Goal: Task Accomplishment & Management: Manage account settings

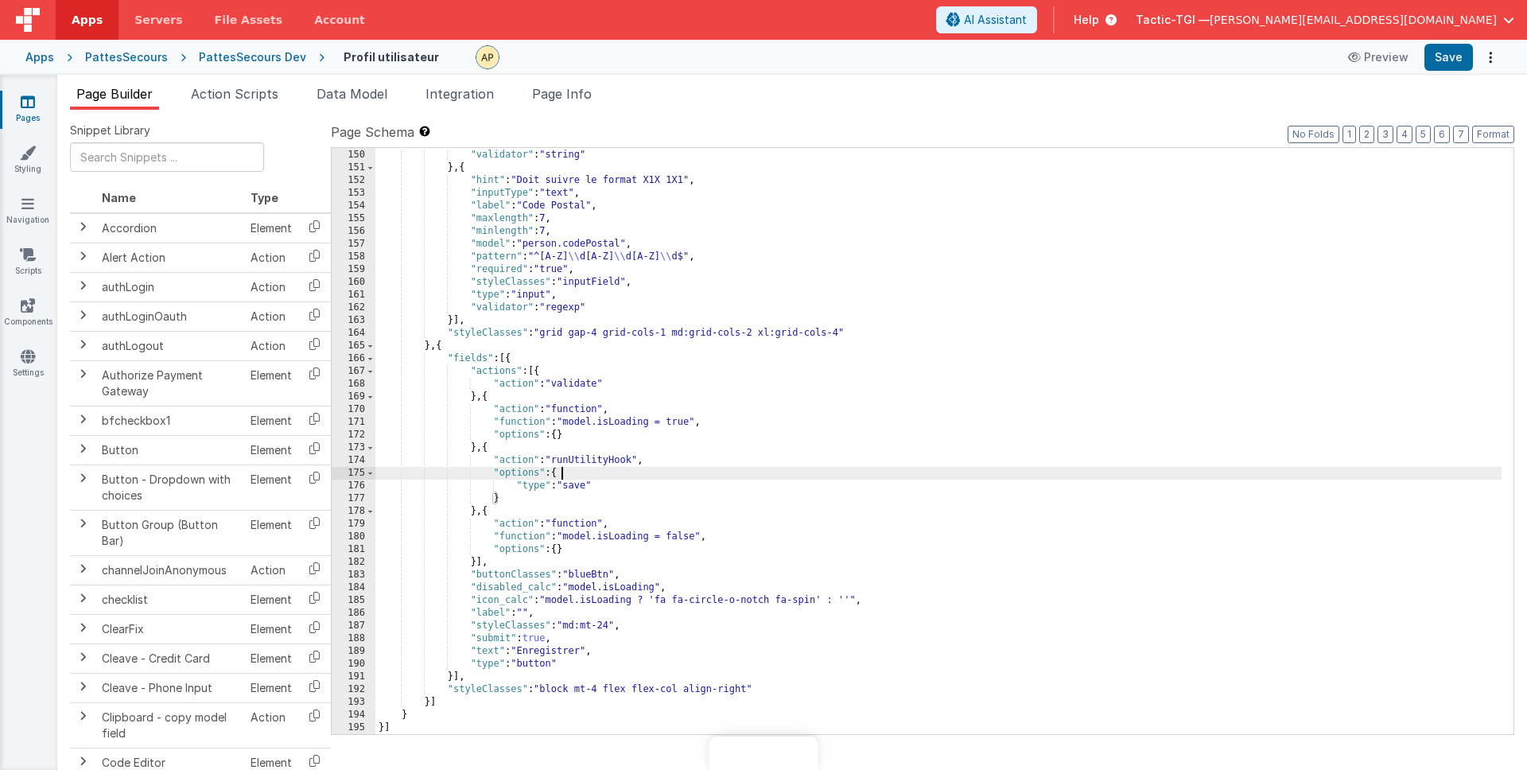
click at [946, 476] on div ""type" : "input" , "validator" : "string" } , { "hint" : "Doit suivre le format…" at bounding box center [938, 442] width 1126 height 612
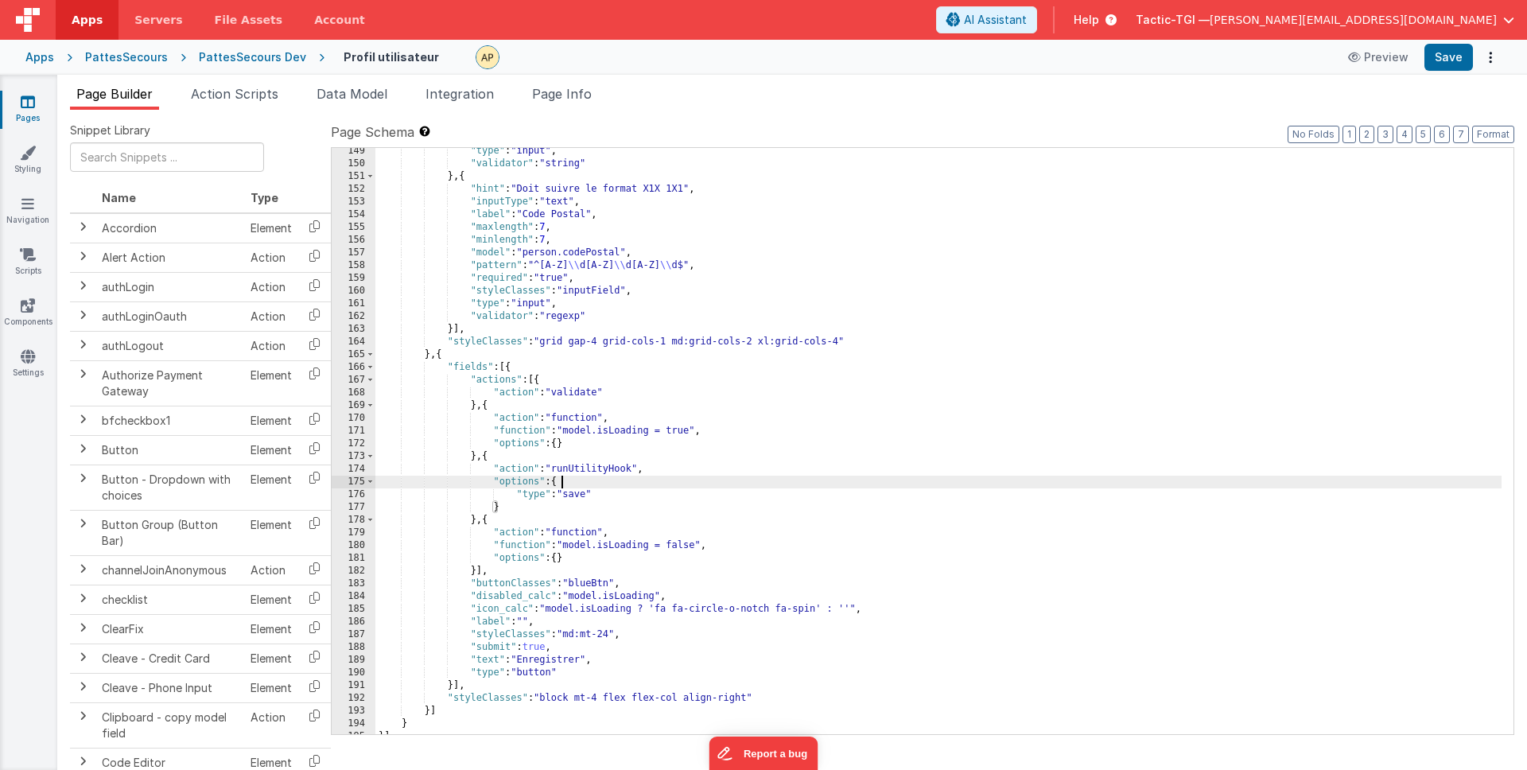
scroll to position [1972, 0]
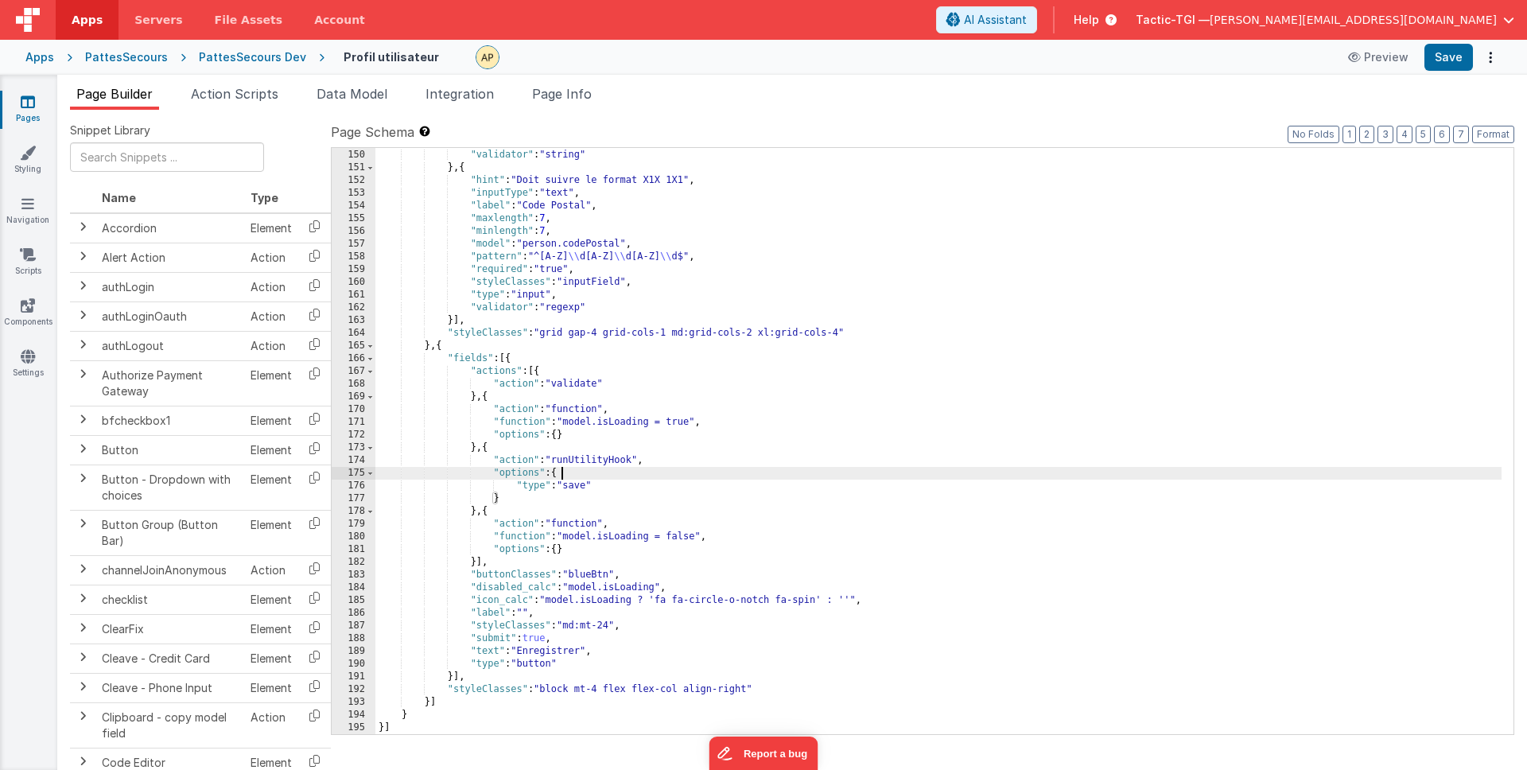
click at [826, 410] on div ""type" : "input" , "validator" : "string" } , { "hint" : "Doit suivre le format…" at bounding box center [938, 442] width 1126 height 612
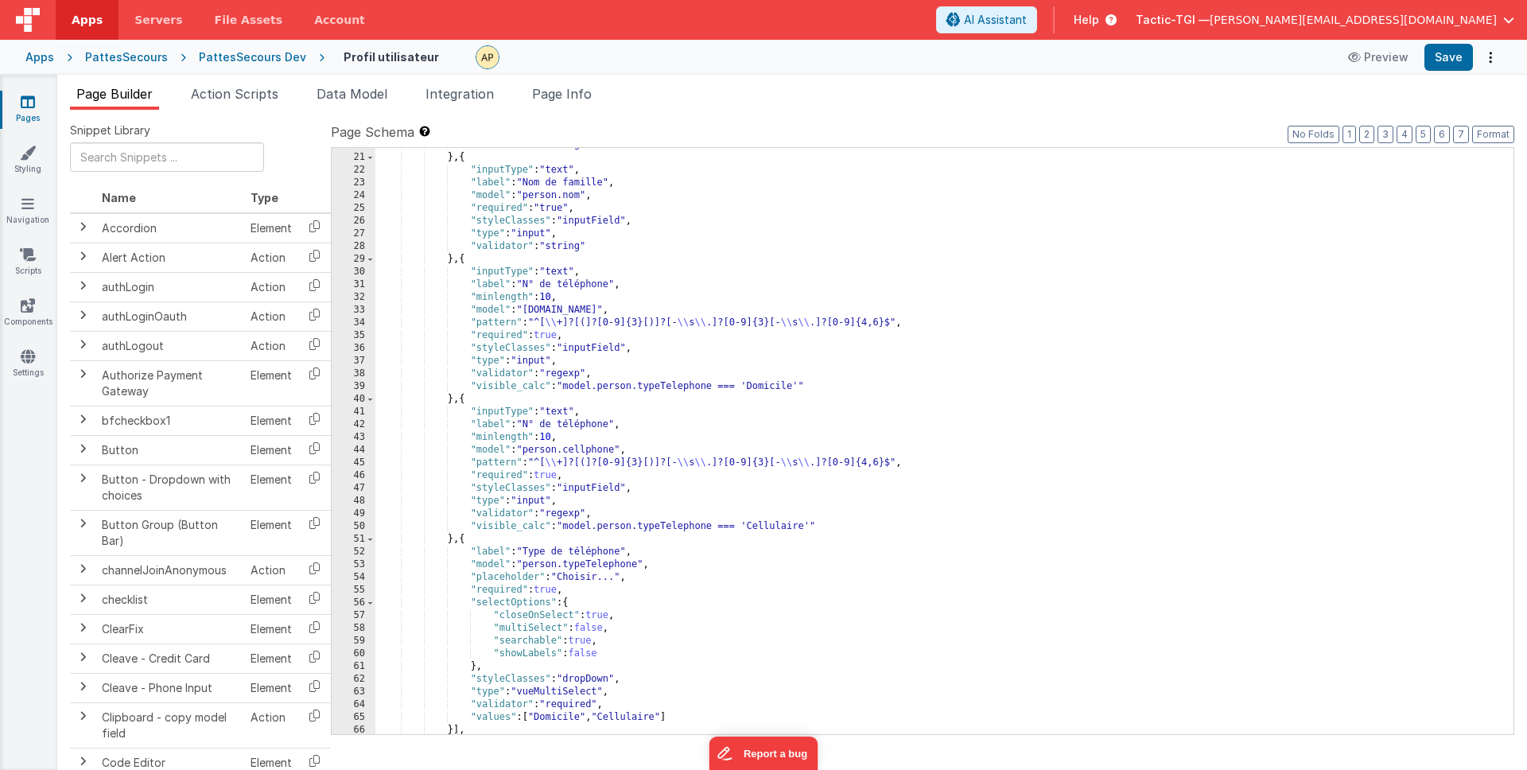
scroll to position [328, 0]
click at [604, 379] on div ""validator" : "string" } , { "inputType" : "text" , "label" : "Nom de famille" …" at bounding box center [938, 444] width 1126 height 612
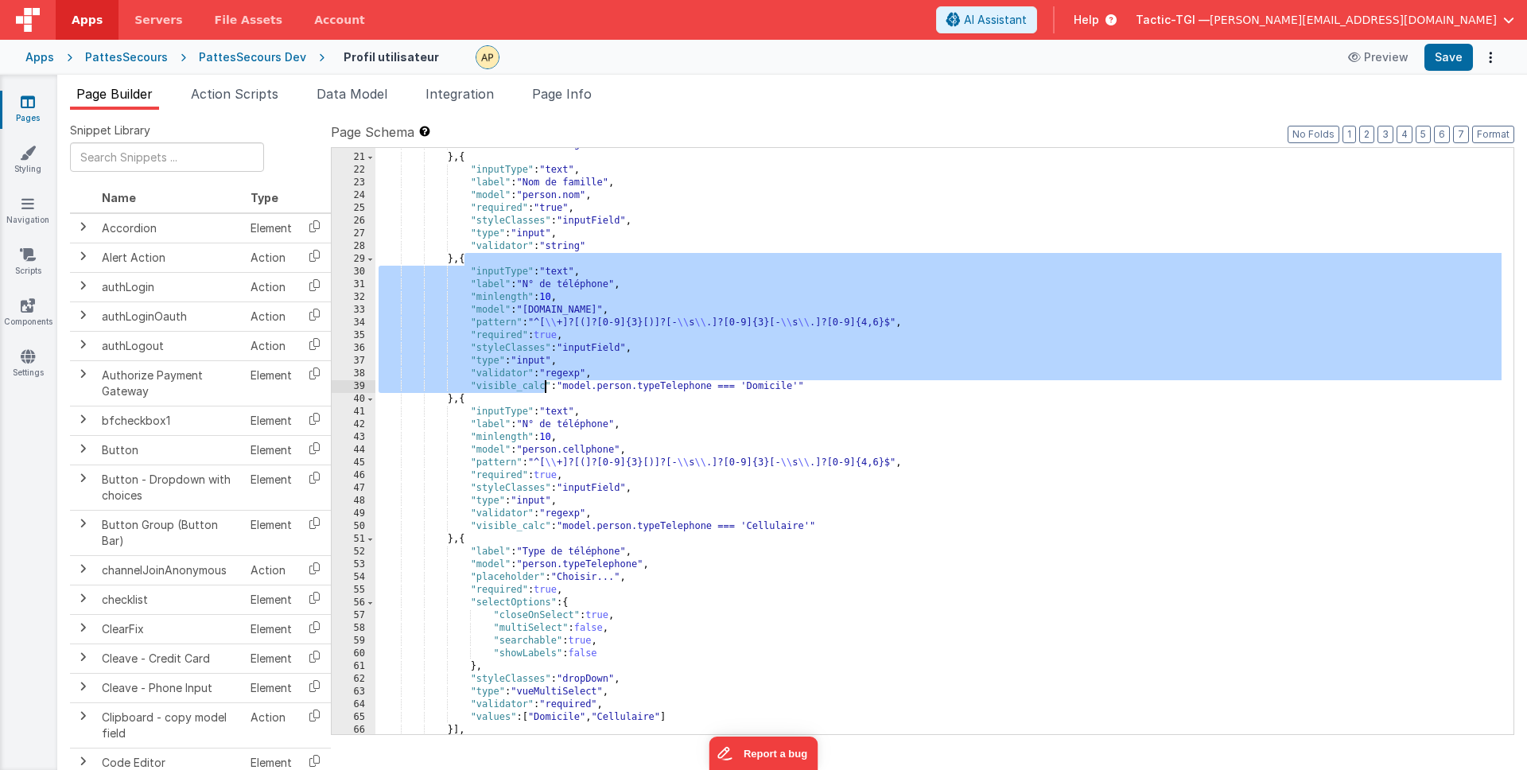
drag, startPoint x: 464, startPoint y: 262, endPoint x: 422, endPoint y: 407, distance: 151.5
click at [454, 407] on div ""validator" : "string" } , { "inputType" : "text" , "label" : "Nom de famille" …" at bounding box center [938, 444] width 1126 height 612
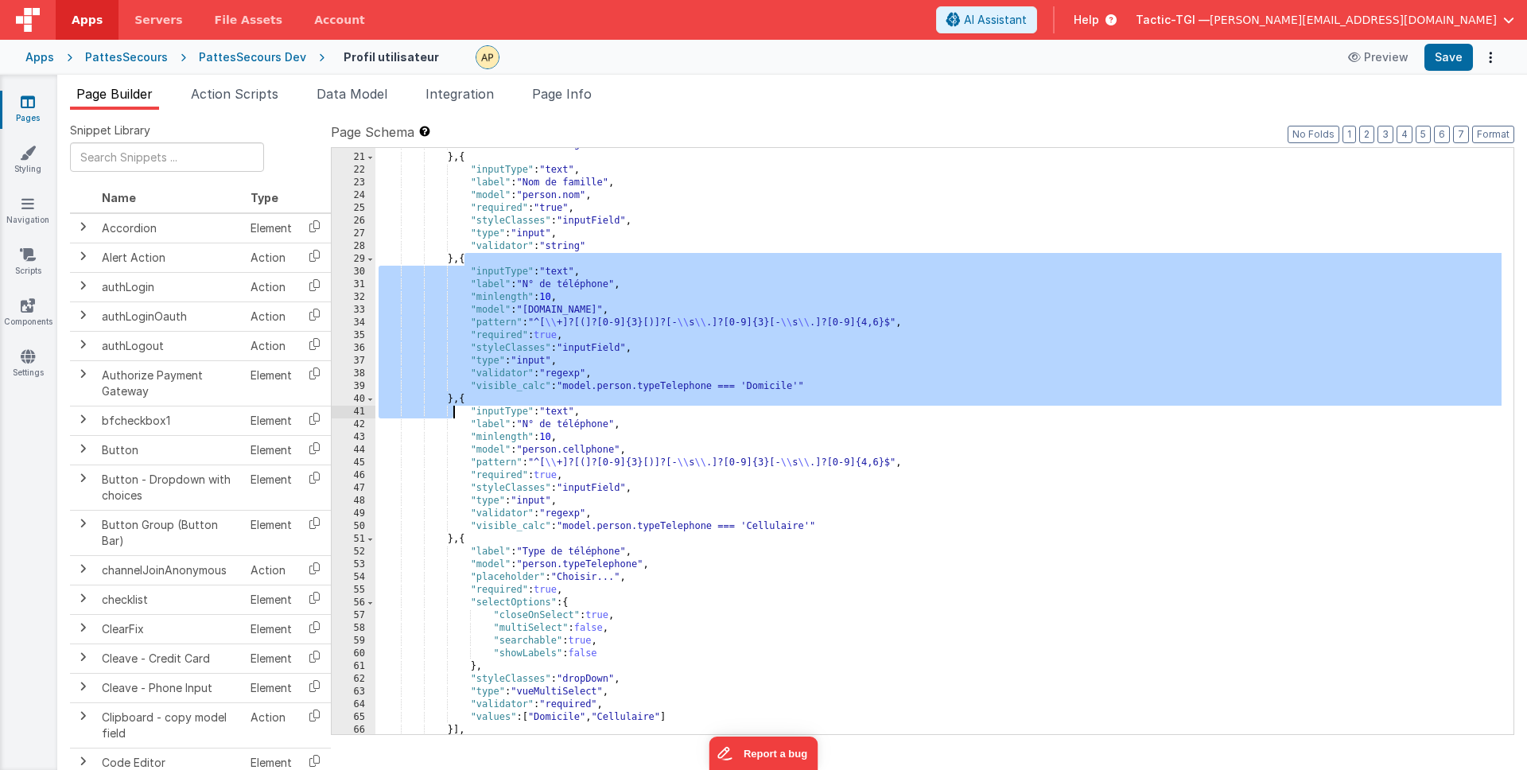
drag, startPoint x: 443, startPoint y: 402, endPoint x: 452, endPoint y: 402, distance: 8.7
click at [450, 401] on div ""validator" : "string" } , { "inputType" : "text" , "label" : "Nom de famille" …" at bounding box center [938, 444] width 1126 height 612
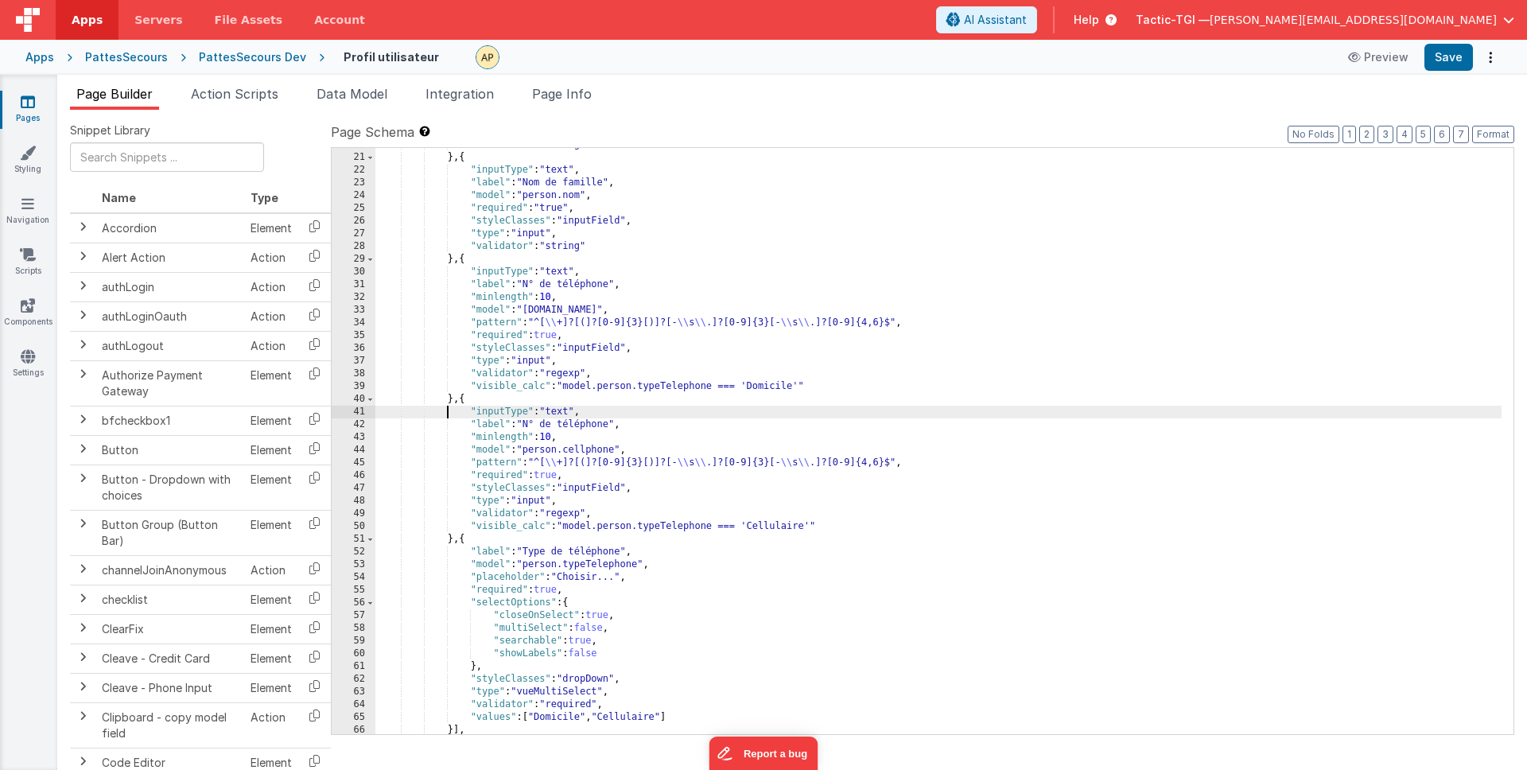
click at [449, 406] on div ""validator" : "string" } , { "inputType" : "text" , "label" : "Nom de famille" …" at bounding box center [938, 444] width 1126 height 612
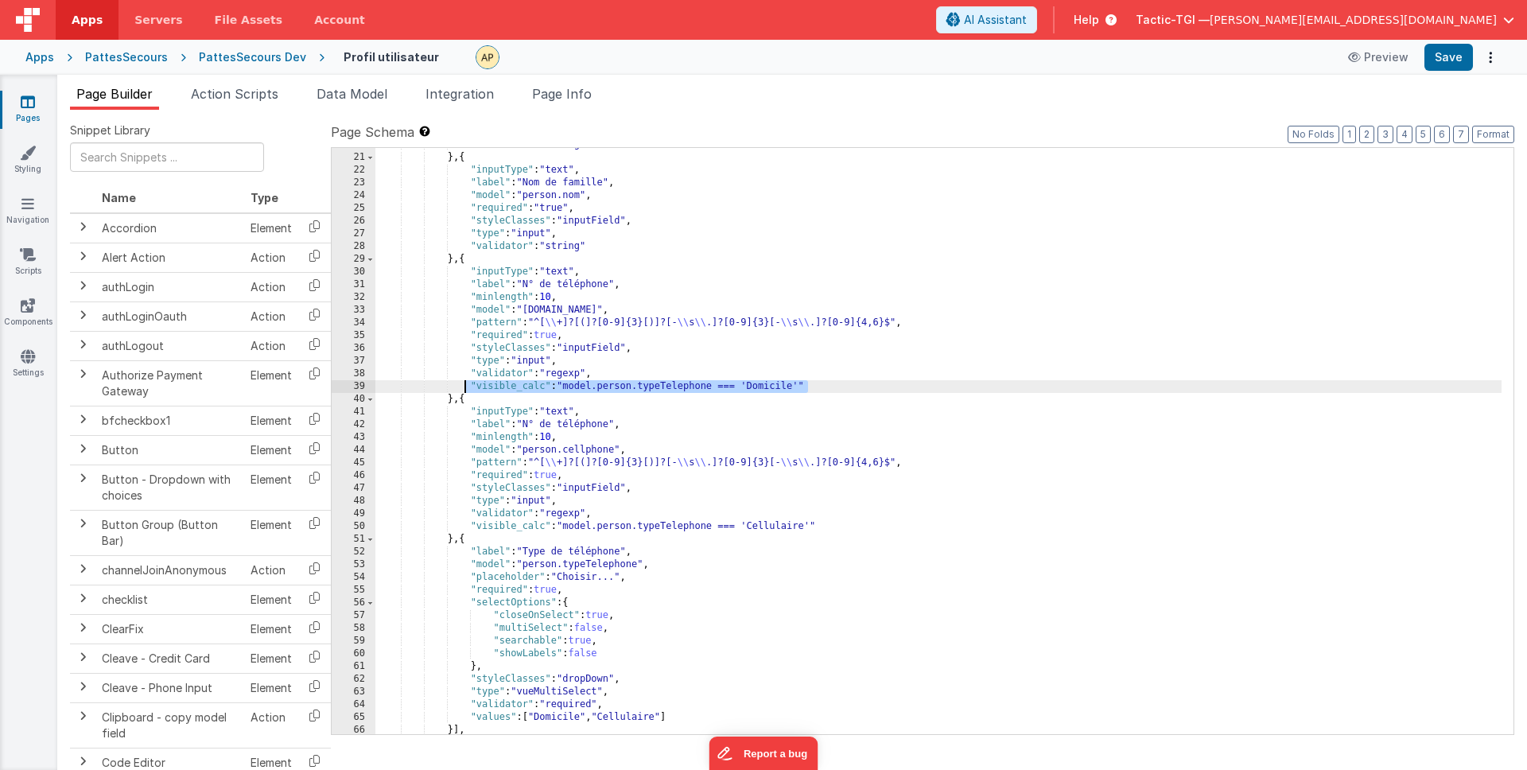
drag, startPoint x: 806, startPoint y: 383, endPoint x: 463, endPoint y: 382, distance: 343.6
click at [463, 382] on div ""validator" : "string" } , { "inputType" : "text" , "label" : "Nom de famille" …" at bounding box center [938, 444] width 1126 height 612
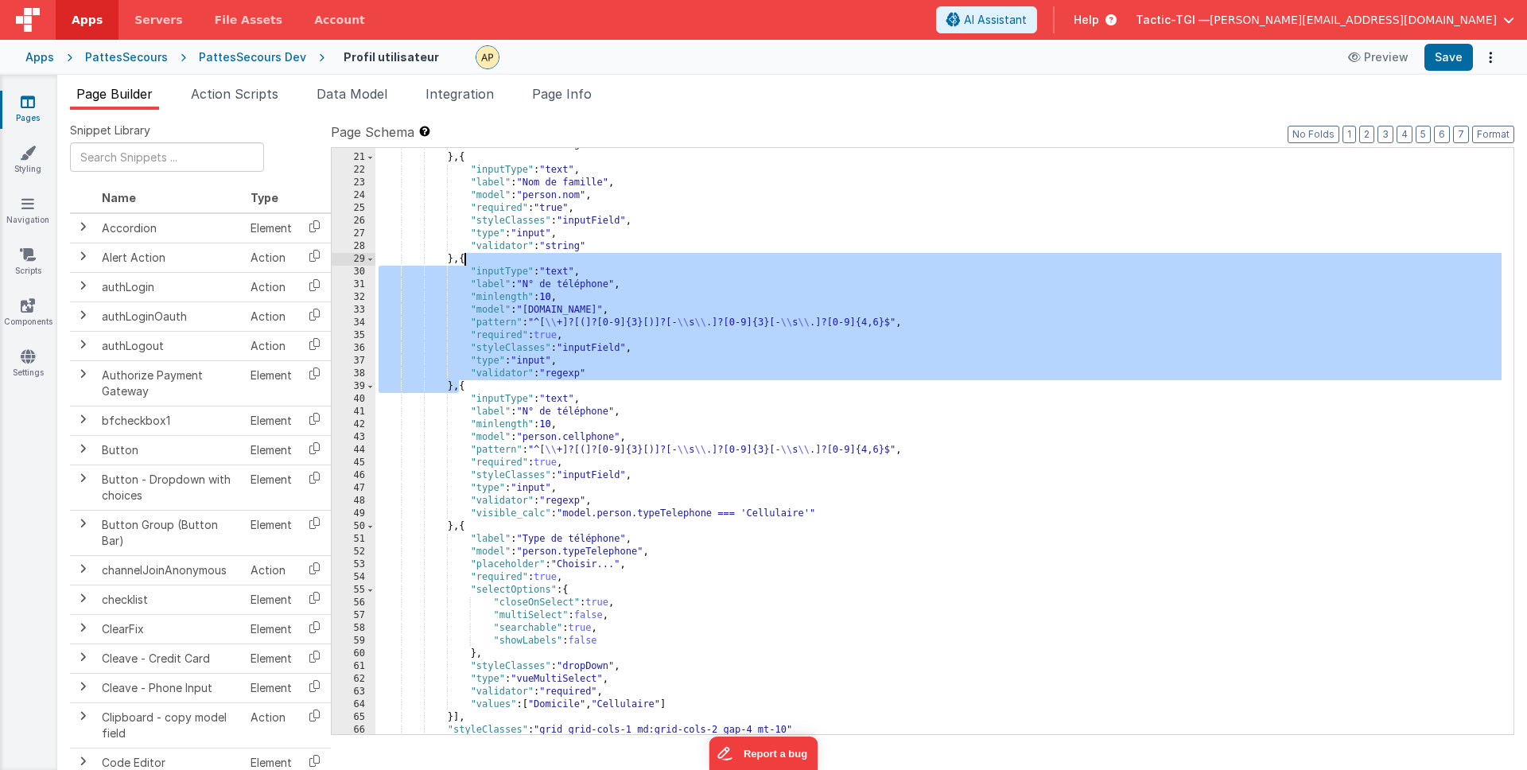
drag, startPoint x: 459, startPoint y: 387, endPoint x: 463, endPoint y: 259, distance: 128.1
click at [463, 259] on div ""validator" : "string" } , { "inputType" : "text" , "label" : "Nom de famille" …" at bounding box center [938, 444] width 1126 height 612
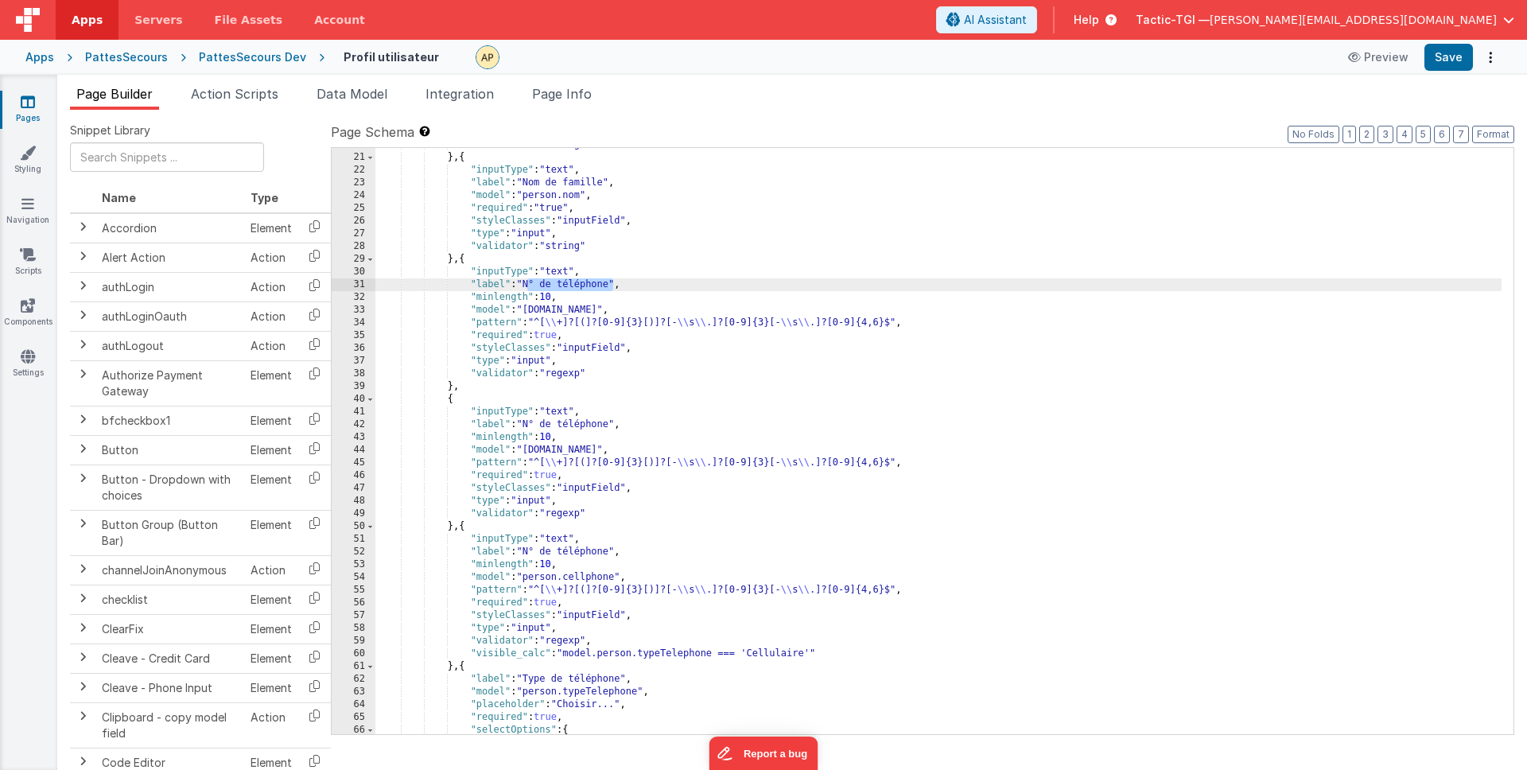
drag, startPoint x: 612, startPoint y: 285, endPoint x: 529, endPoint y: 284, distance: 82.7
click at [529, 284] on div ""validator" : "string" } , { "inputType" : "text" , "label" : "Nom de famille" …" at bounding box center [938, 444] width 1126 height 612
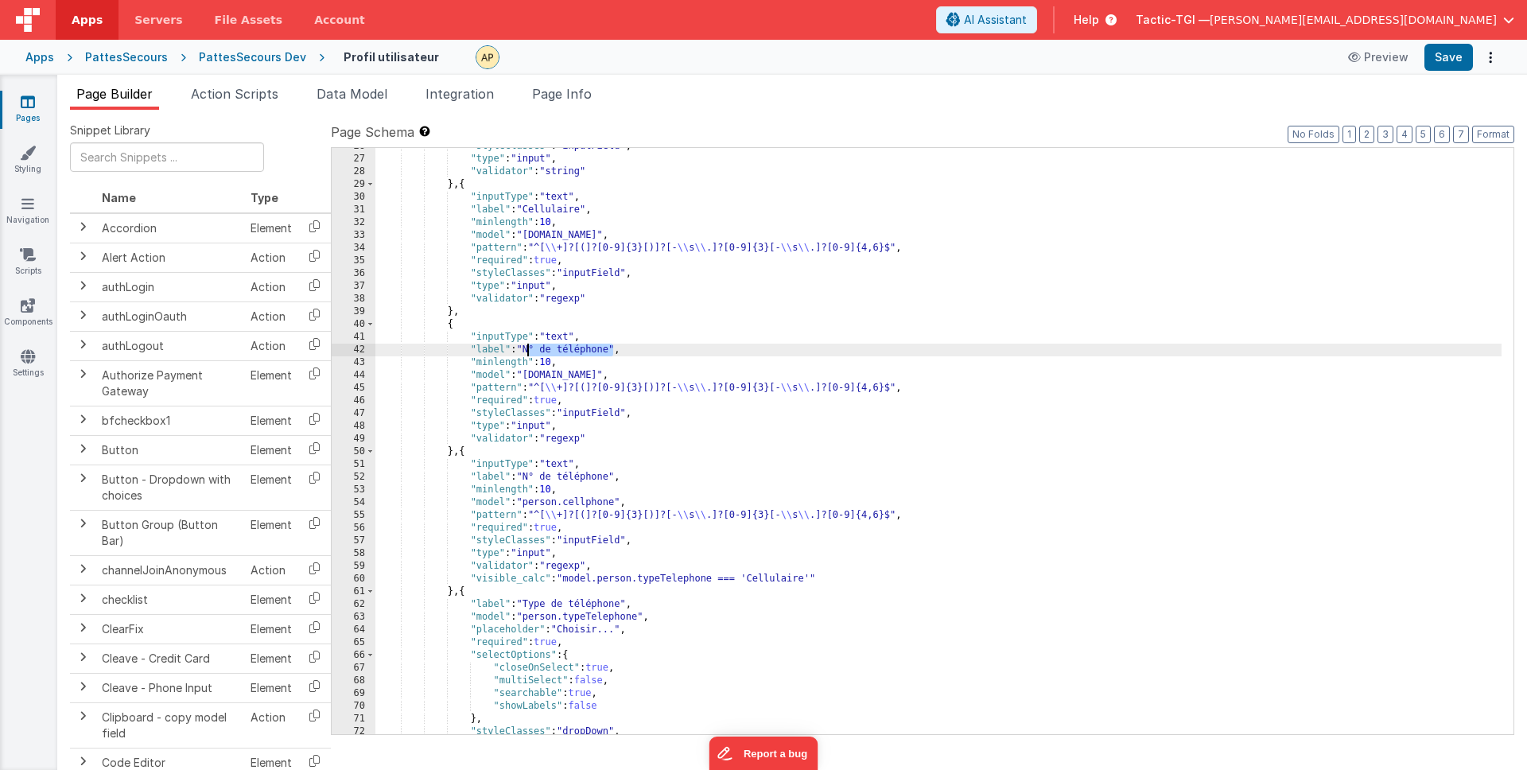
drag, startPoint x: 611, startPoint y: 350, endPoint x: 528, endPoint y: 352, distance: 82.7
click at [528, 352] on div ""styleClasses" : "inputField" , "type" : "input" , "validator" : "string" } , {…" at bounding box center [938, 446] width 1126 height 612
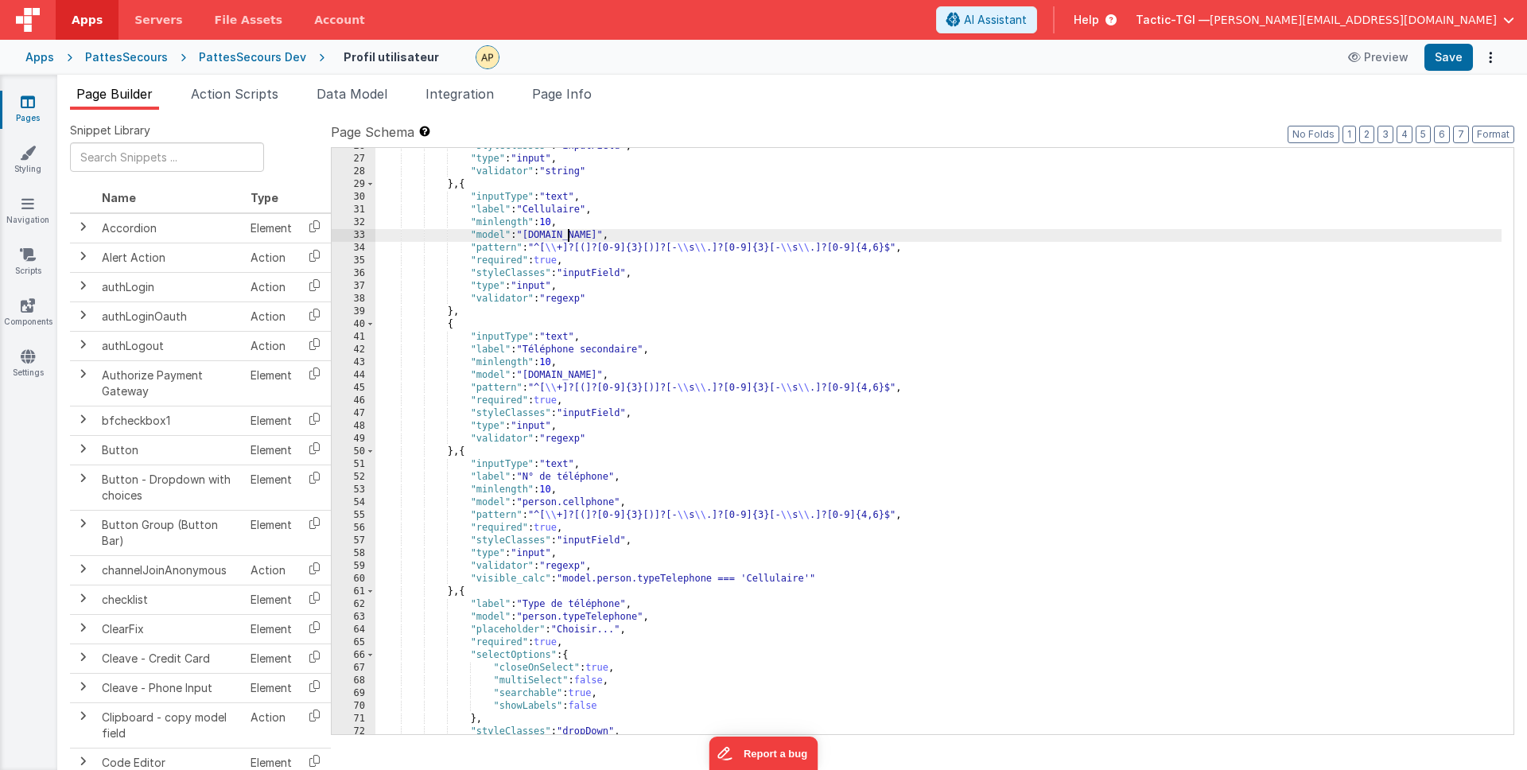
click at [569, 235] on div ""styleClasses" : "inputField" , "type" : "input" , "validator" : "string" } , {…" at bounding box center [938, 446] width 1126 height 612
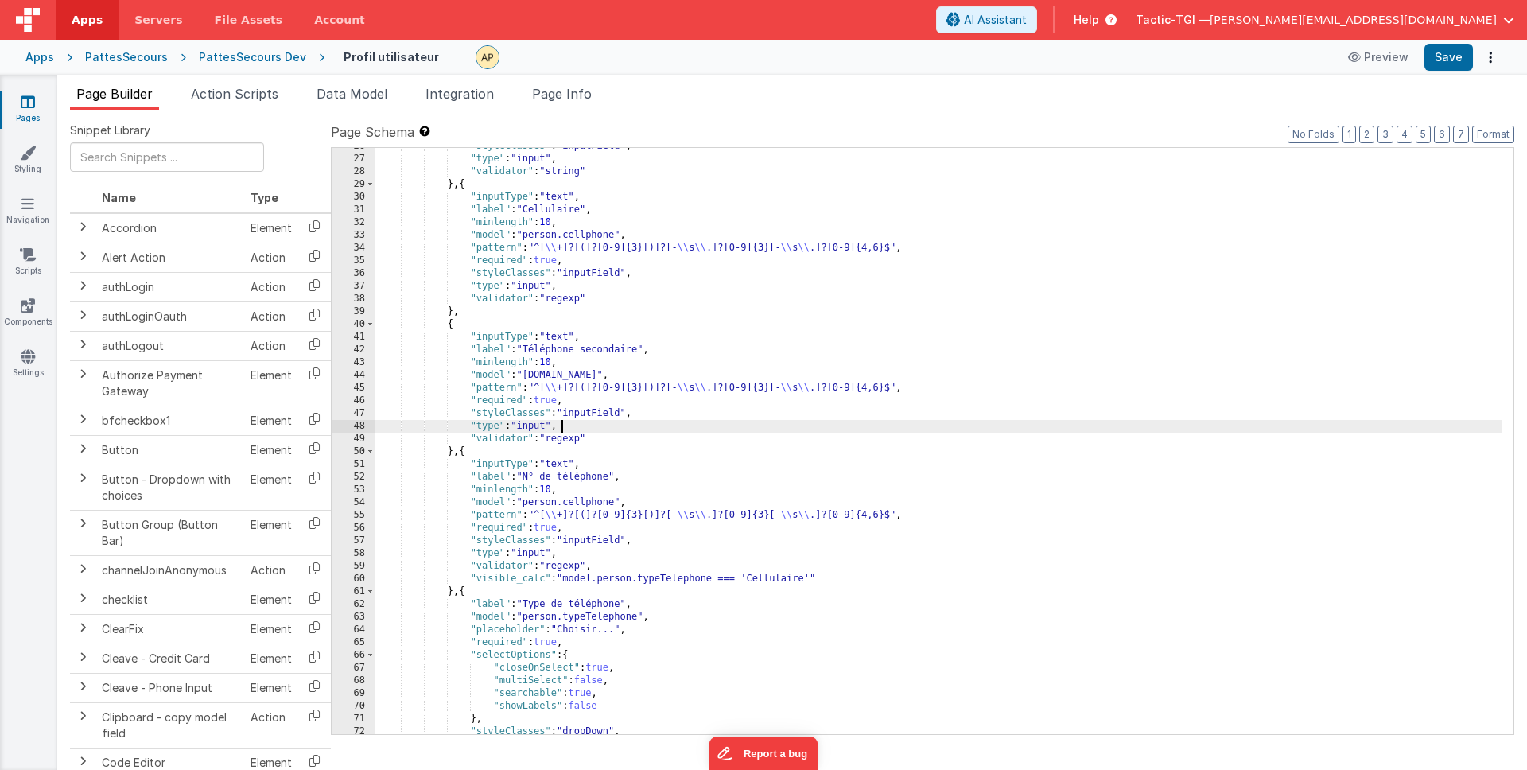
click at [649, 425] on div ""styleClasses" : "inputField" , "type" : "input" , "validator" : "string" } , {…" at bounding box center [938, 446] width 1126 height 612
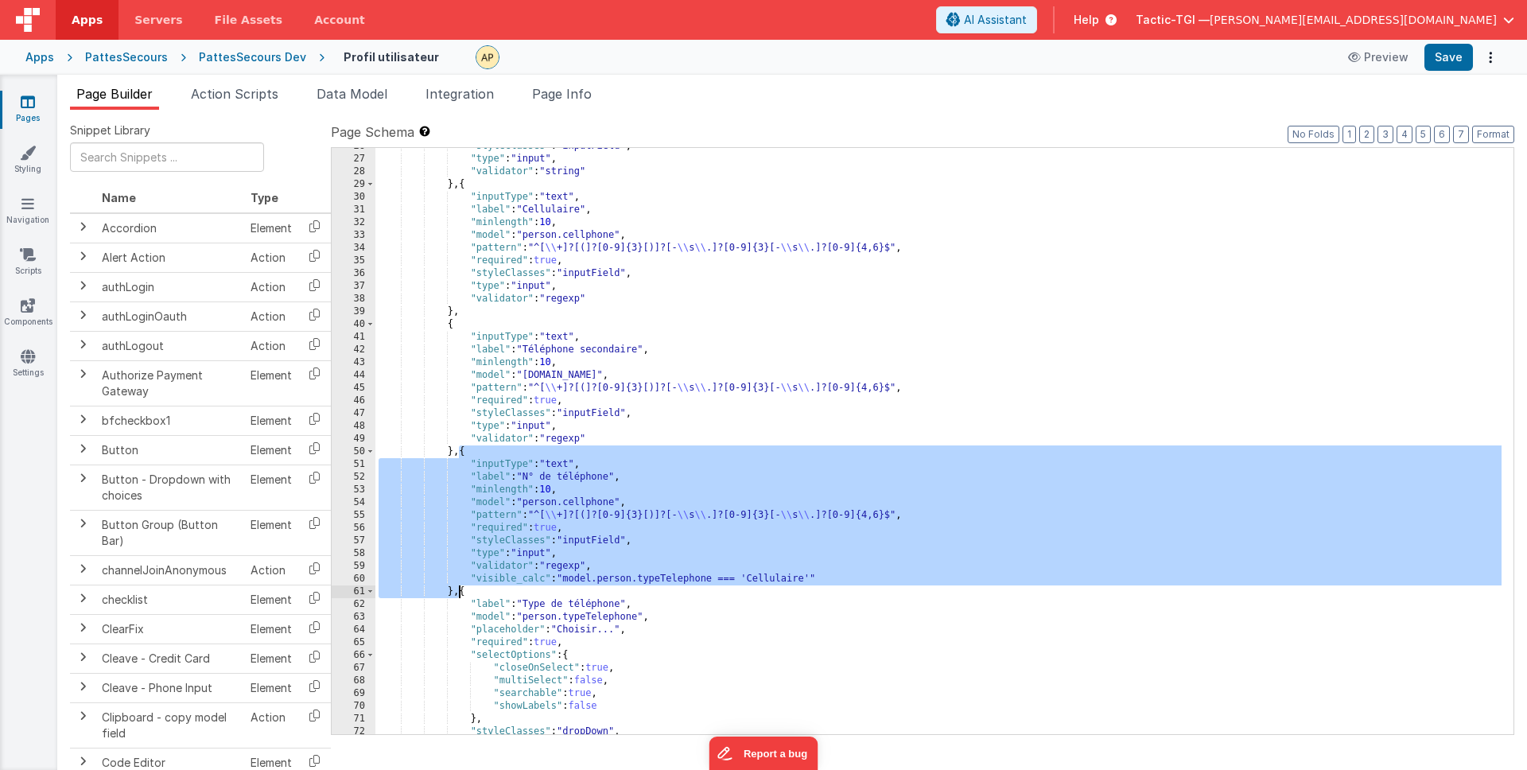
drag, startPoint x: 461, startPoint y: 455, endPoint x: 461, endPoint y: 589, distance: 134.4
click at [461, 589] on div ""styleClasses" : "inputField" , "type" : "input" , "validator" : "string" } , {…" at bounding box center [938, 446] width 1126 height 612
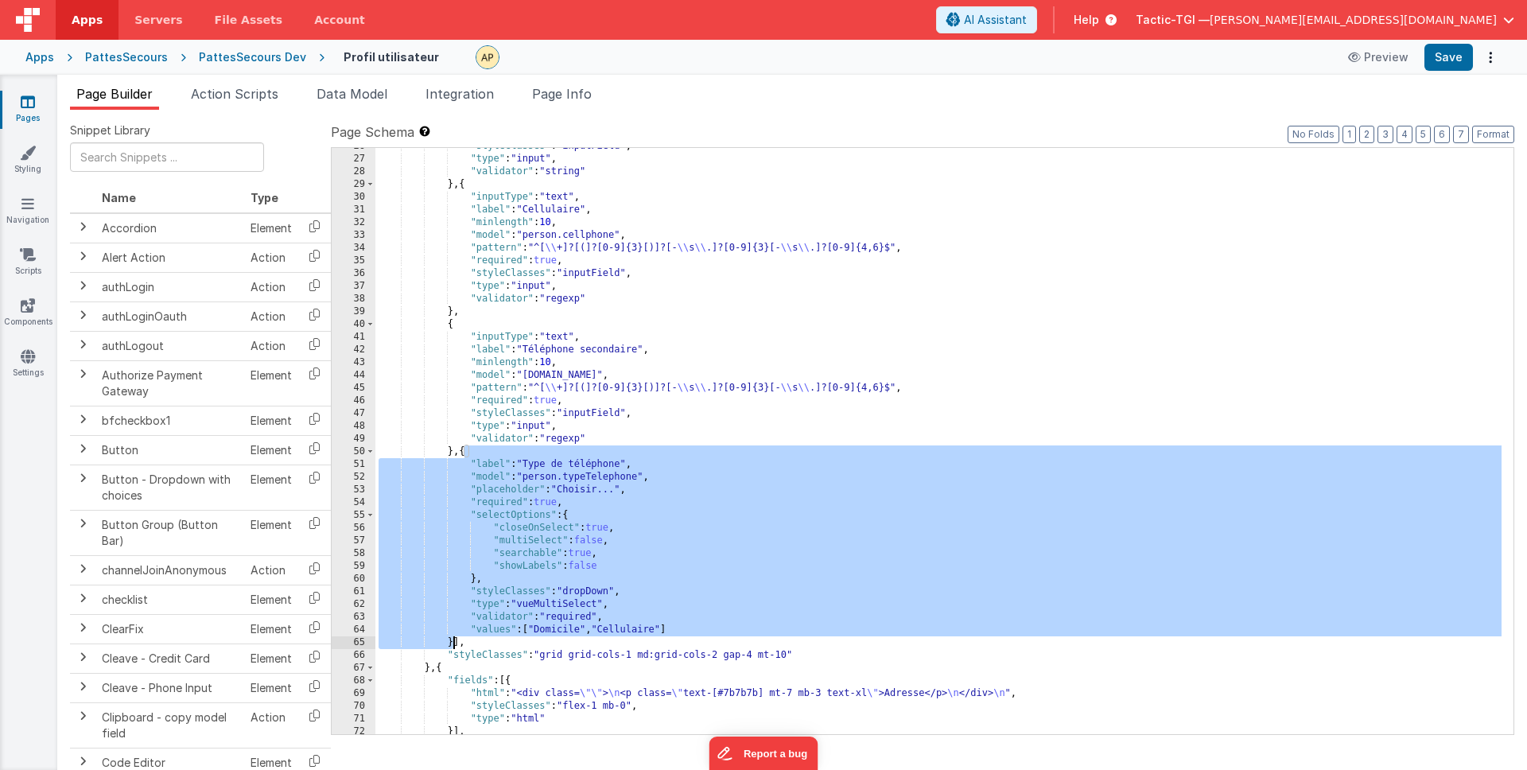
drag, startPoint x: 467, startPoint y: 453, endPoint x: 451, endPoint y: 642, distance: 190.0
click at [451, 642] on div ""styleClasses" : "inputField" , "type" : "input" , "validator" : "string" } , {…" at bounding box center [938, 446] width 1126 height 612
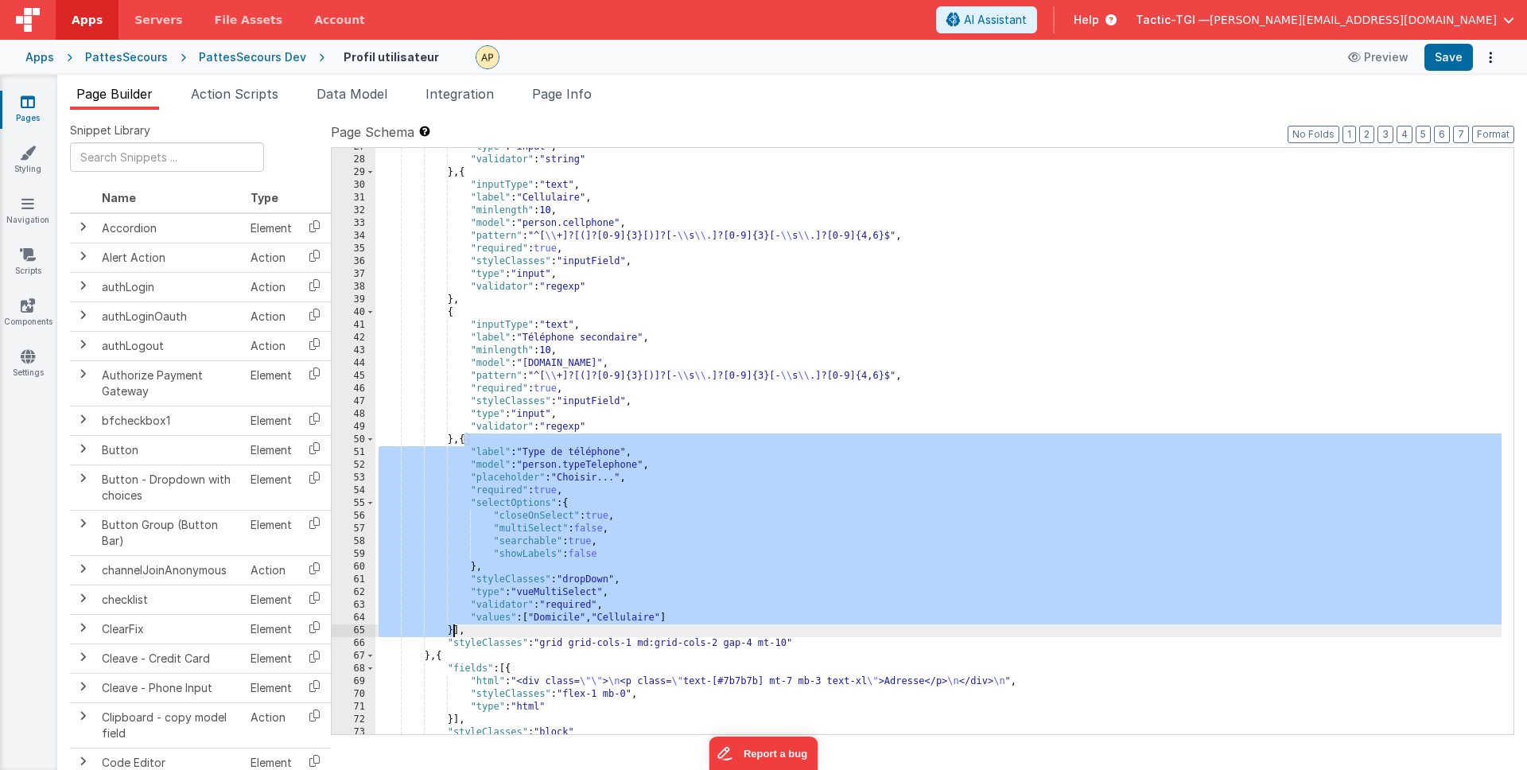
click at [733, 494] on div ""type" : "input" , "validator" : "string" } , { "inputType" : "text" , "label" …" at bounding box center [938, 447] width 1126 height 612
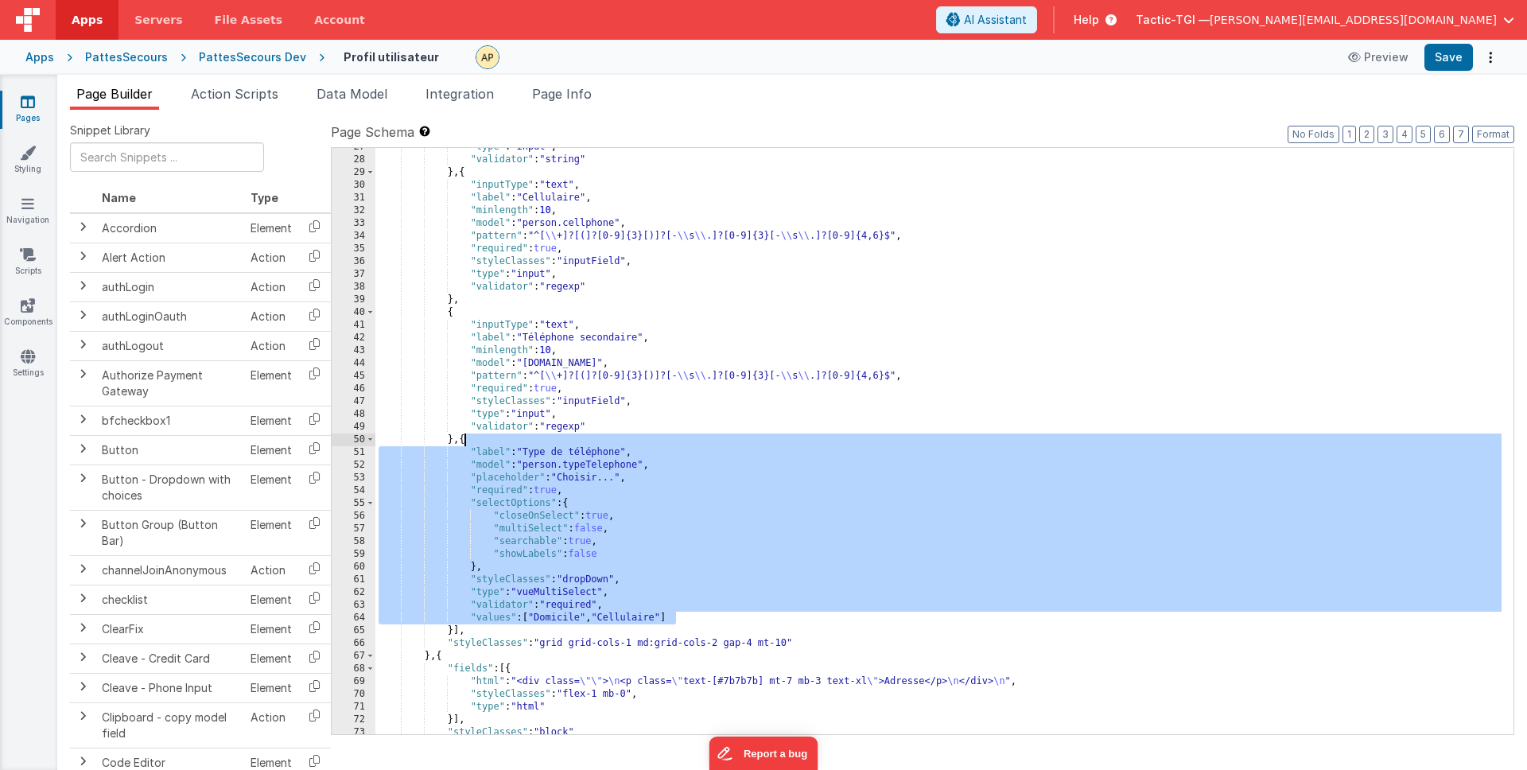
drag, startPoint x: 670, startPoint y: 616, endPoint x: 461, endPoint y: 441, distance: 272.2
click at [461, 441] on div ""type" : "input" , "validator" : "string" } , { "inputType" : "text" , "label" …" at bounding box center [938, 447] width 1126 height 612
click at [561, 514] on div ""type" : "input" , "validator" : "string" } , { "inputType" : "text" , "label" …" at bounding box center [938, 447] width 1126 height 612
drag, startPoint x: 464, startPoint y: 439, endPoint x: 680, endPoint y: 612, distance: 276.6
click at [680, 612] on div ""type" : "input" , "validator" : "string" } , { "inputType" : "text" , "label" …" at bounding box center [938, 447] width 1126 height 612
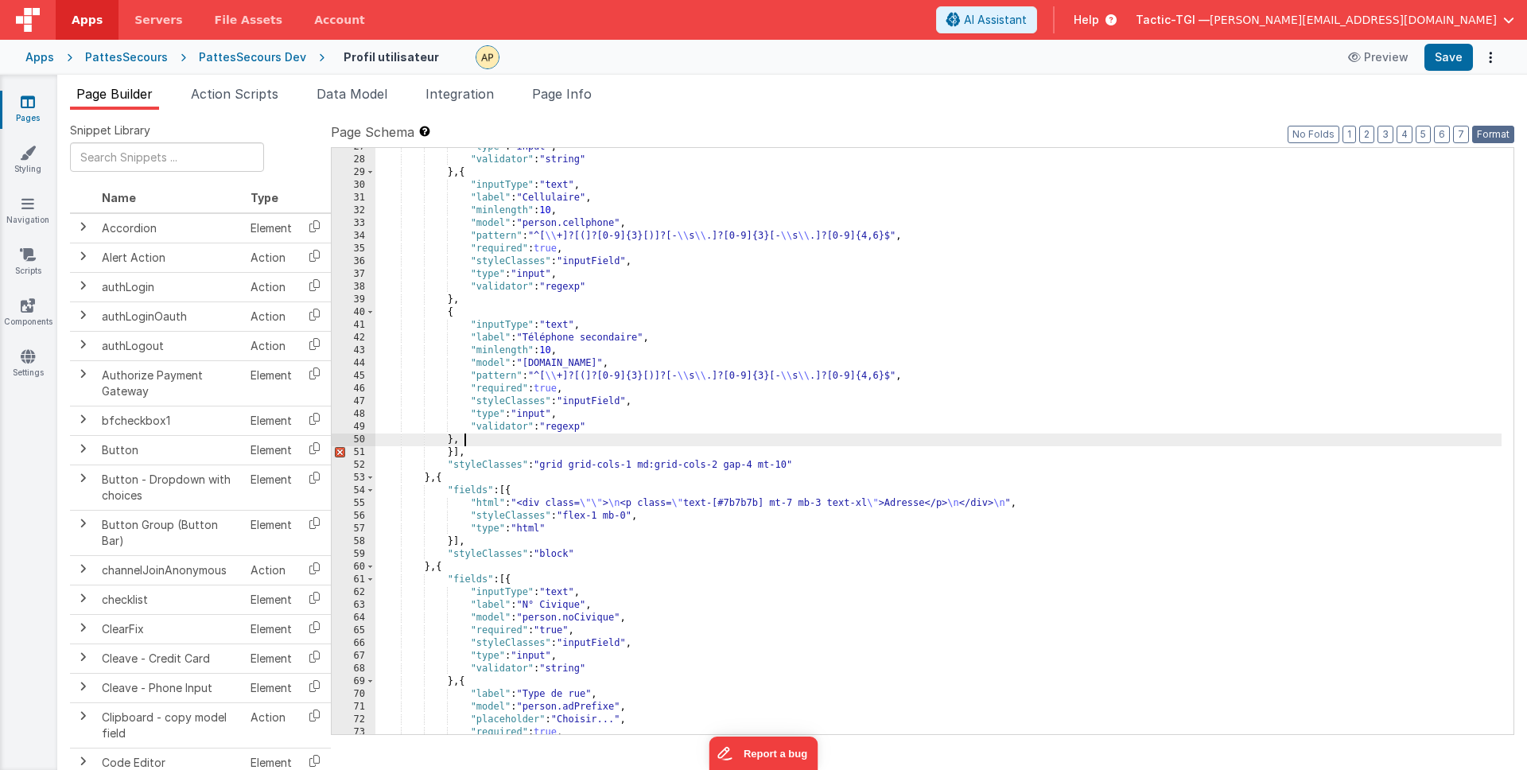
click at [1490, 132] on button "Format" at bounding box center [1493, 134] width 42 height 17
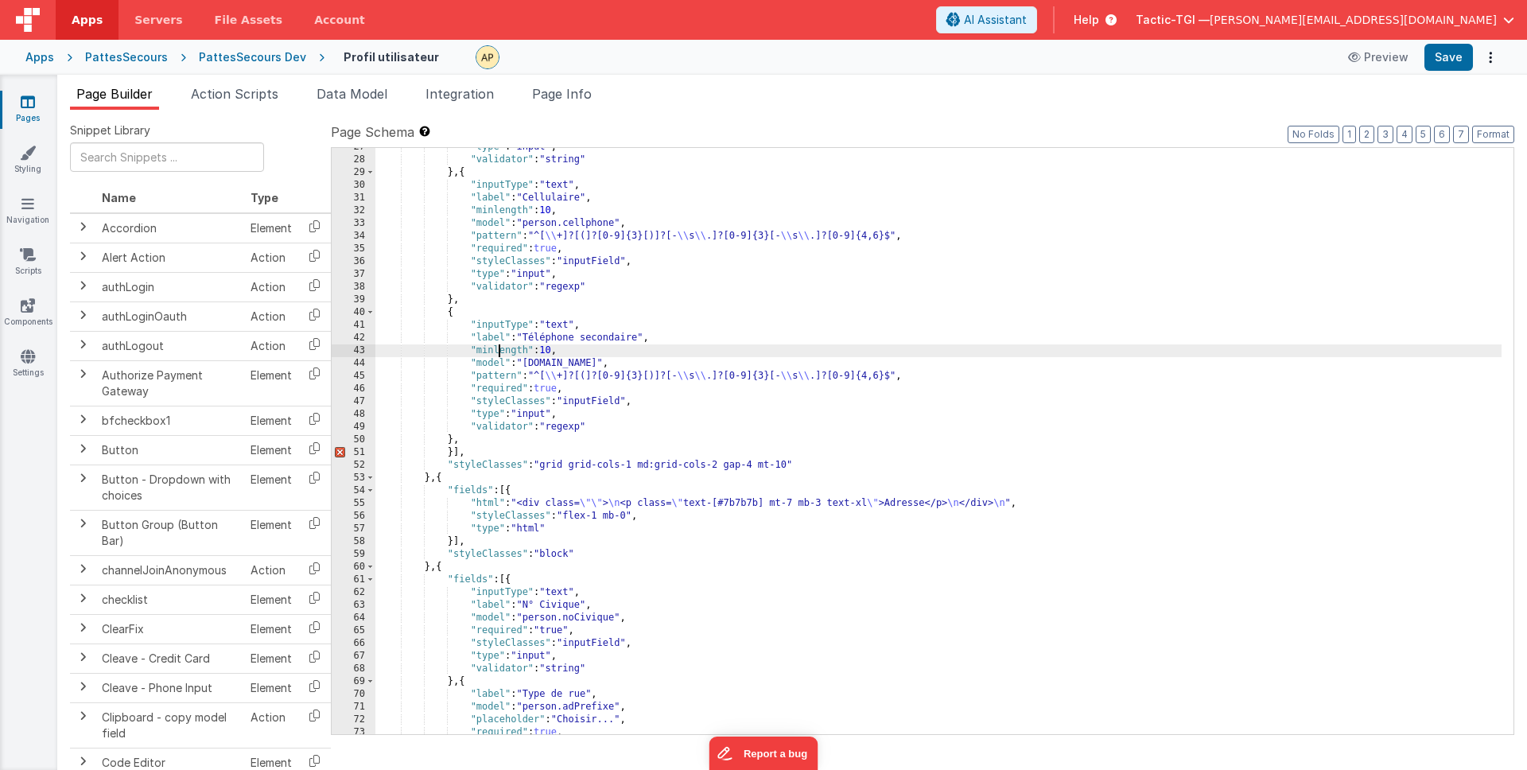
drag, startPoint x: 497, startPoint y: 355, endPoint x: 492, endPoint y: 481, distance: 126.5
click at [497, 355] on div ""type" : "input" , "validator" : "string" } , { "inputType" : "text" , "label" …" at bounding box center [938, 447] width 1126 height 612
click at [451, 454] on div ""type" : "input" , "validator" : "string" } , { "inputType" : "text" , "label" …" at bounding box center [938, 447] width 1126 height 612
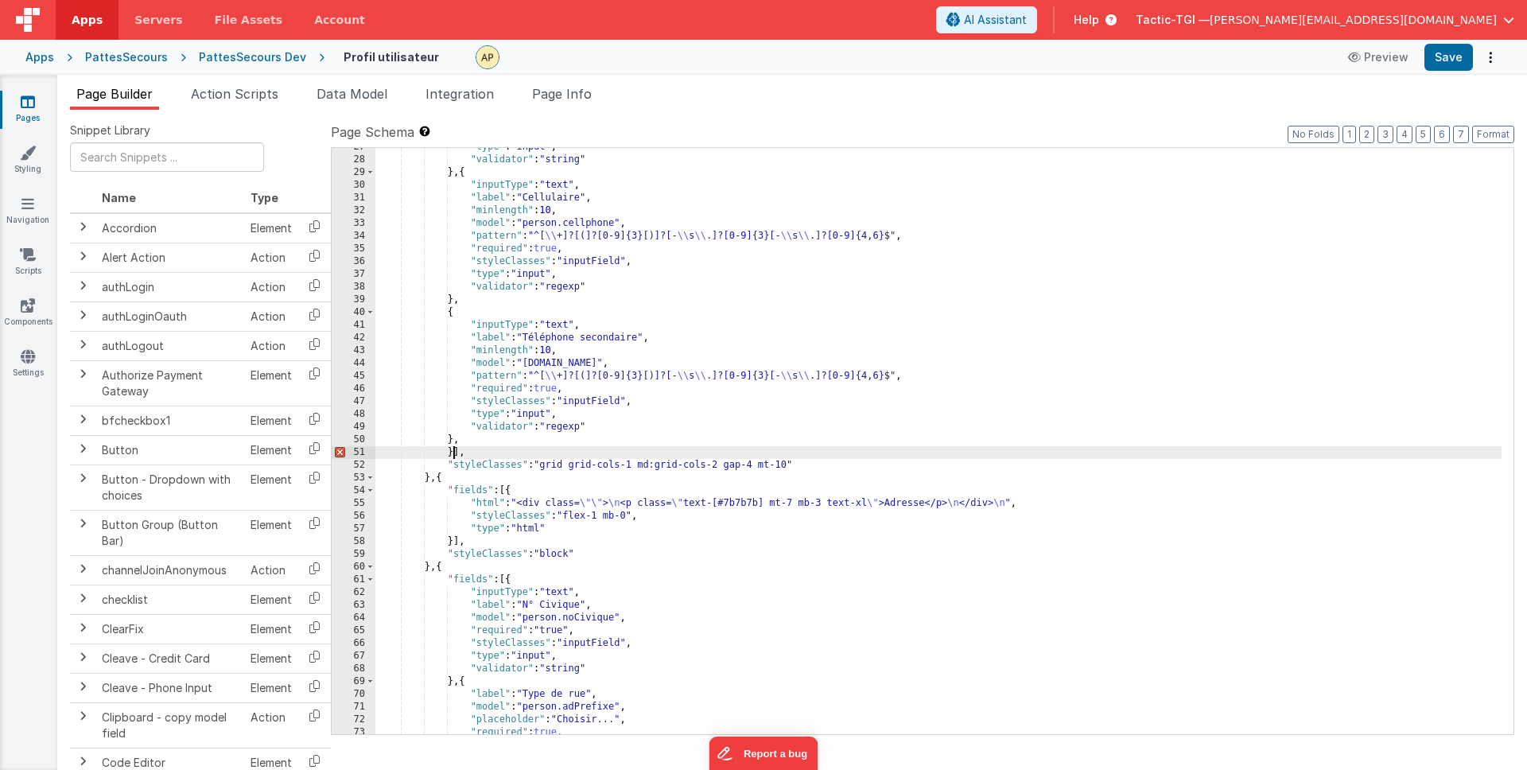
click at [449, 454] on div ""type" : "input" , "validator" : "string" } , { "inputType" : "text" , "label" …" at bounding box center [938, 447] width 1126 height 612
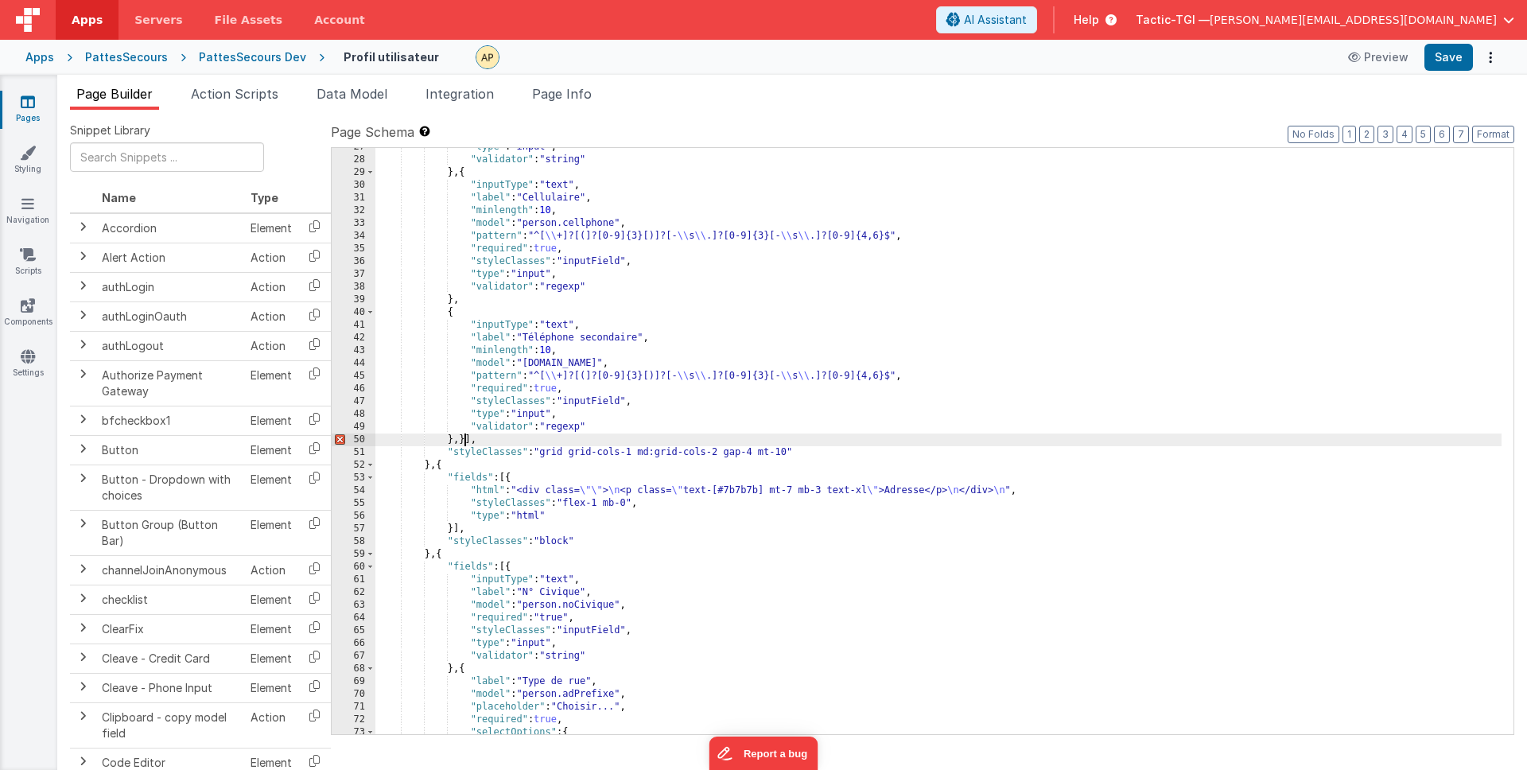
scroll to position [414, 0]
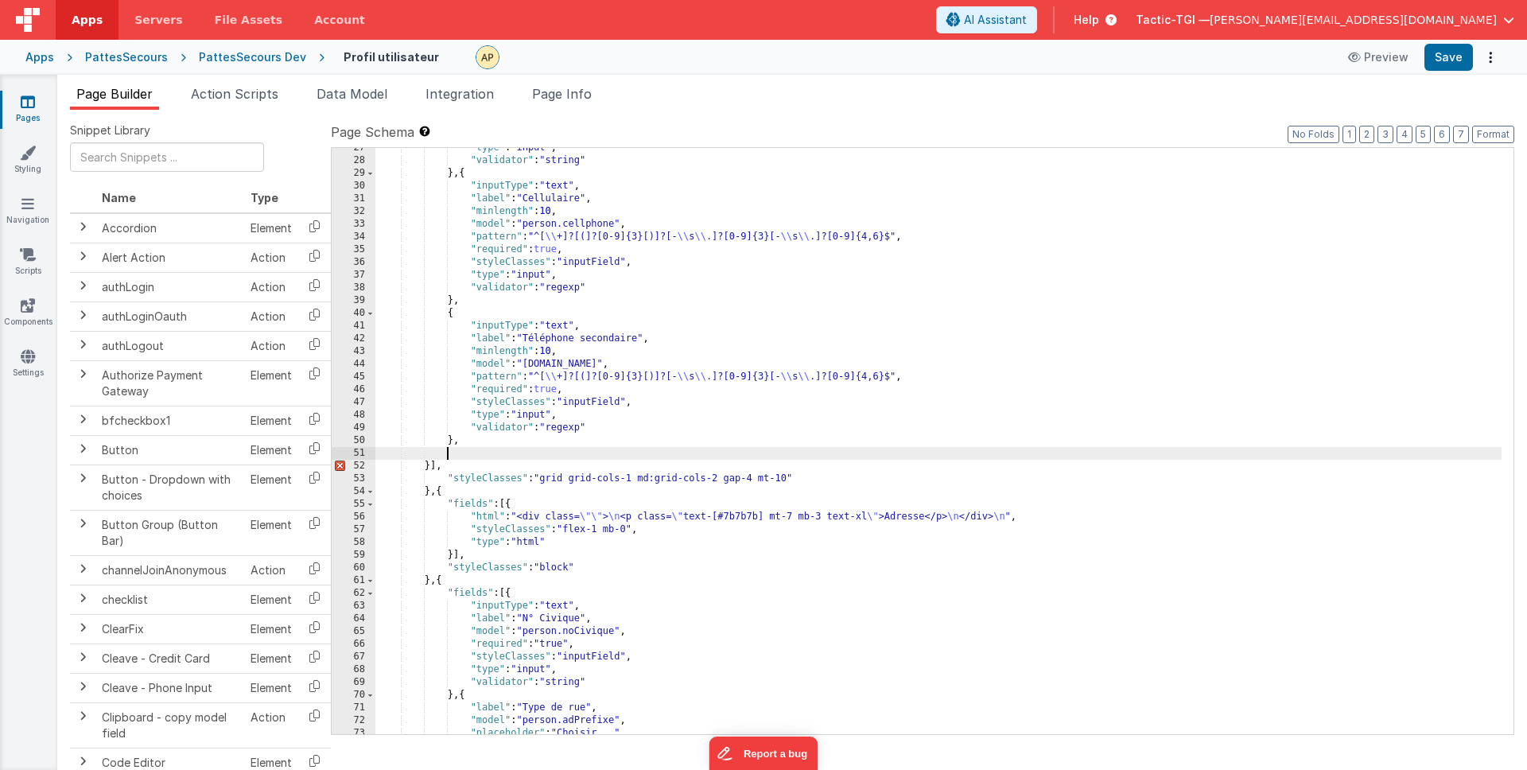
drag, startPoint x: 429, startPoint y: 462, endPoint x: 454, endPoint y: 476, distance: 28.1
click at [431, 465] on div ""type" : "input" , "validator" : "string" } , { "inputType" : "text" , "label" …" at bounding box center [938, 448] width 1126 height 612
click at [473, 462] on div ""type" : "input" , "validator" : "string" } , { "inputType" : "text" , "label" …" at bounding box center [938, 448] width 1126 height 612
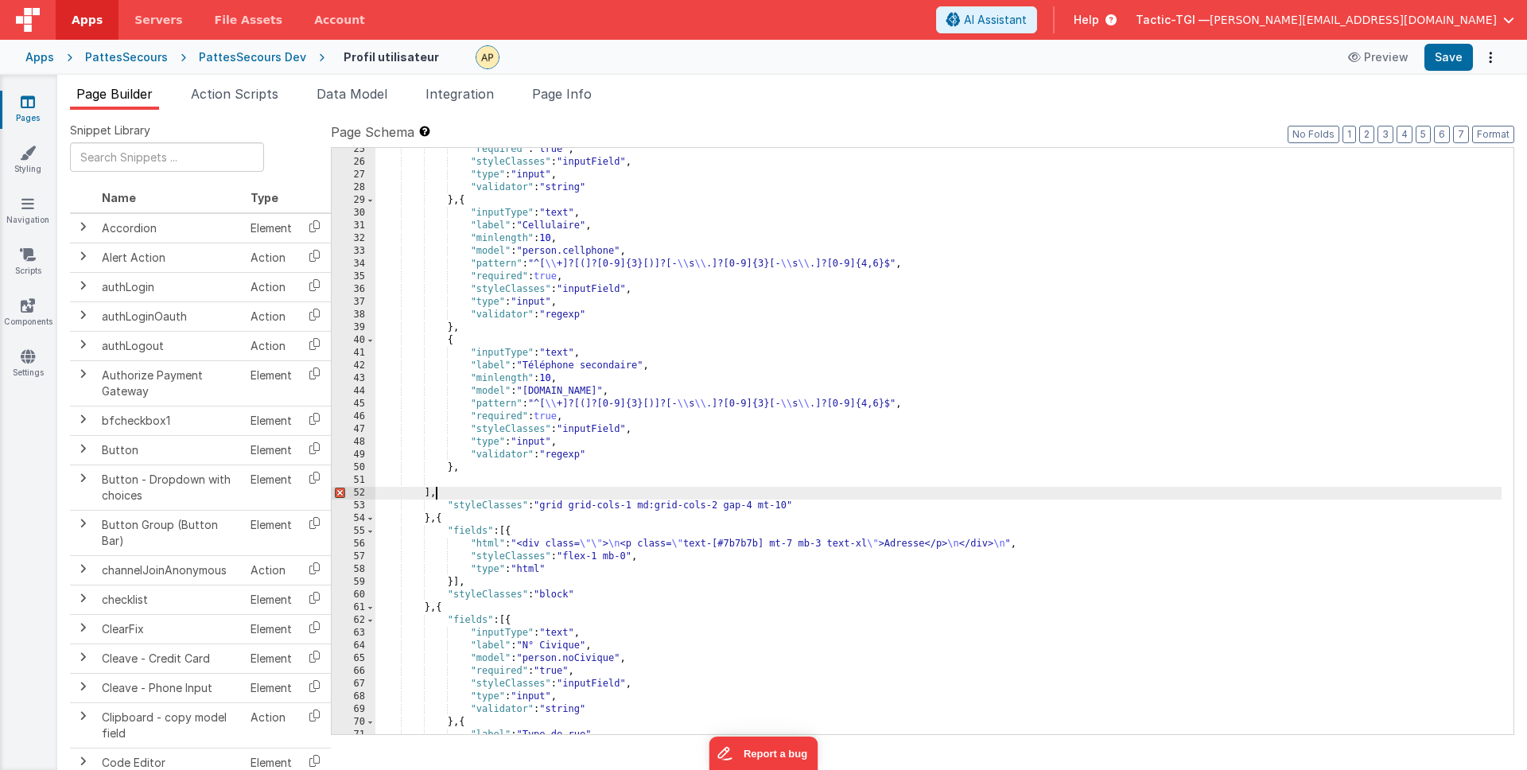
scroll to position [402, 0]
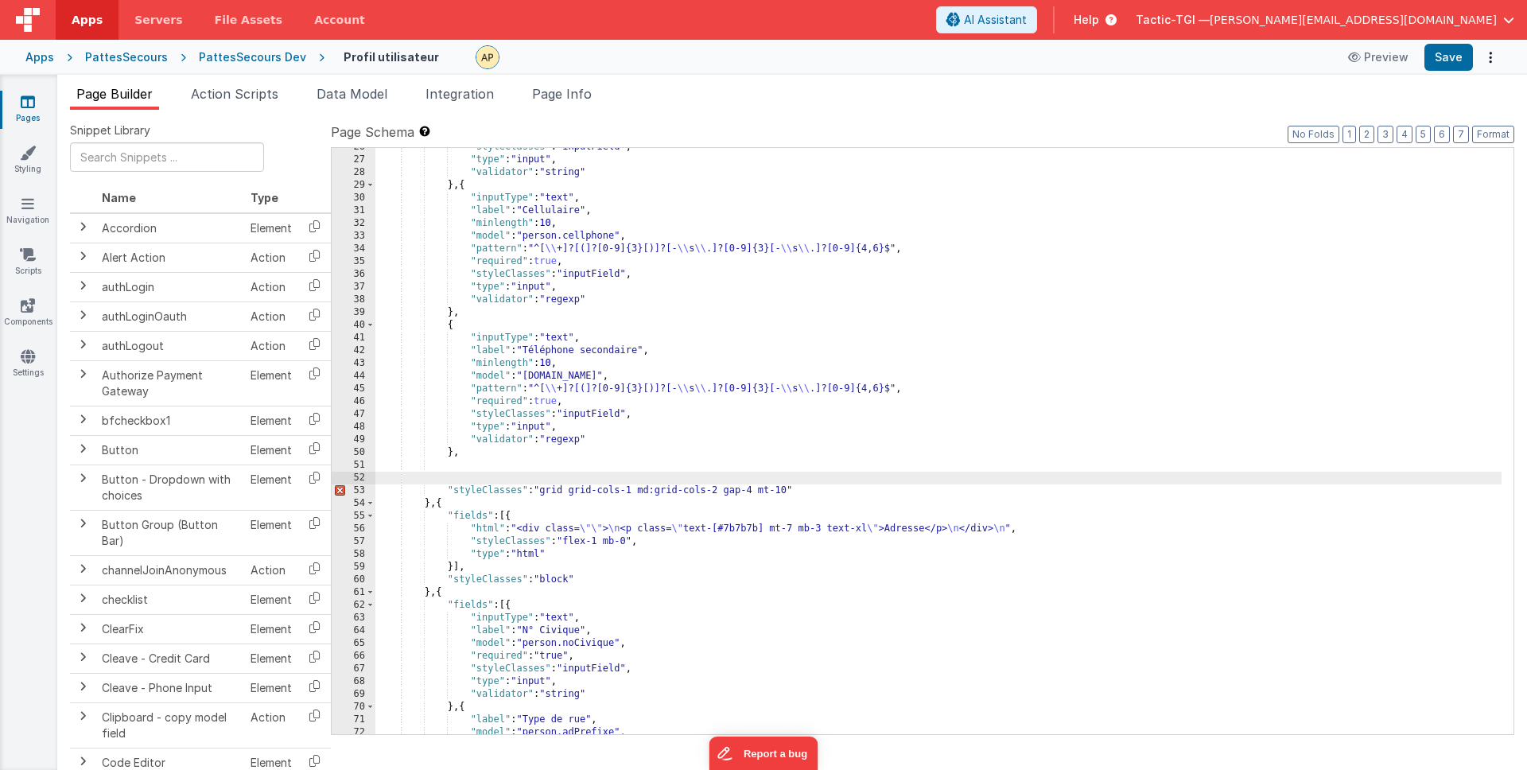
click at [662, 508] on div ""styleClasses" : "inputField" , "type" : "input" , "validator" : "string" } , {…" at bounding box center [938, 447] width 1126 height 612
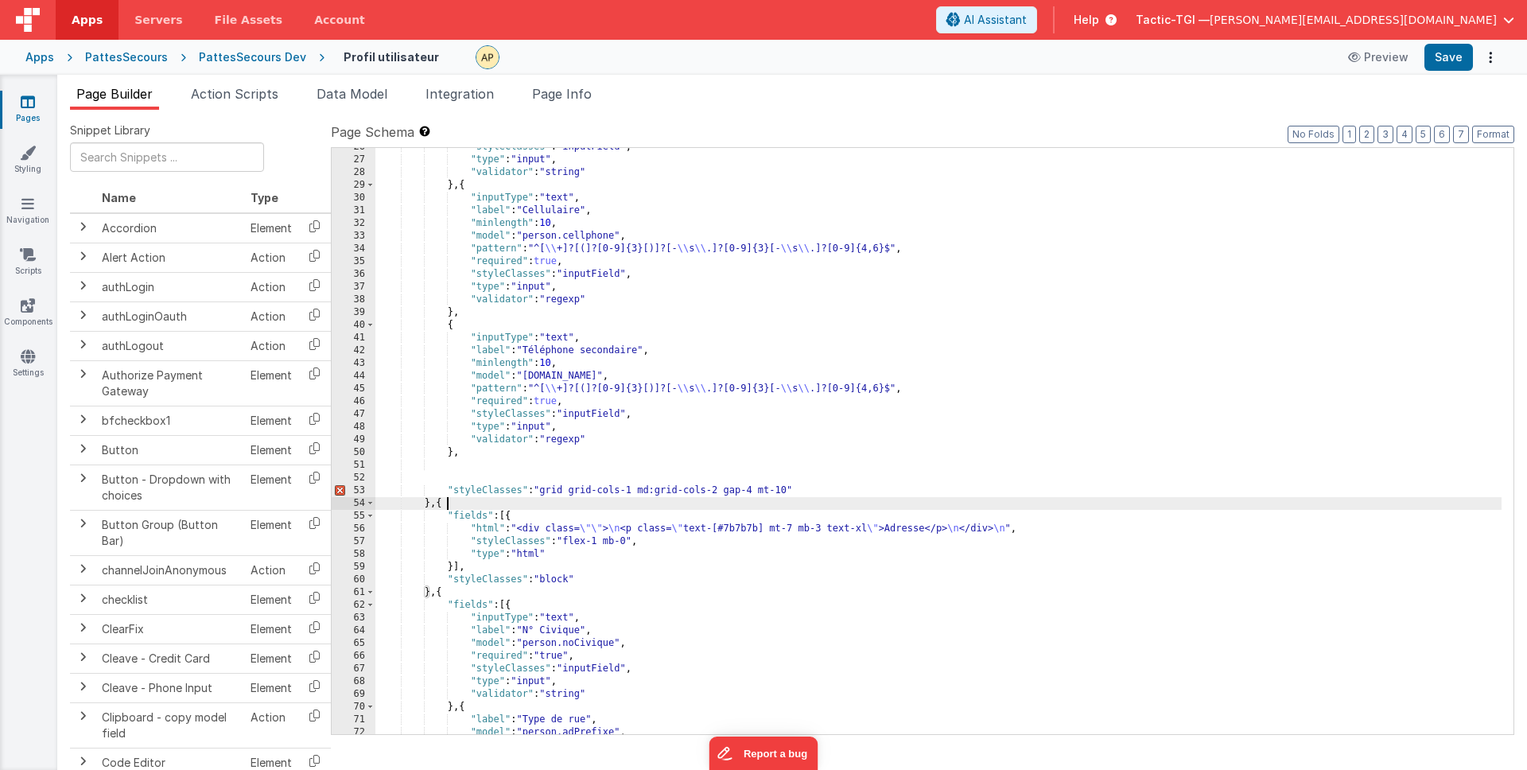
click at [648, 482] on div ""styleClasses" : "inputField" , "type" : "input" , "validator" : "string" } , {…" at bounding box center [938, 447] width 1126 height 612
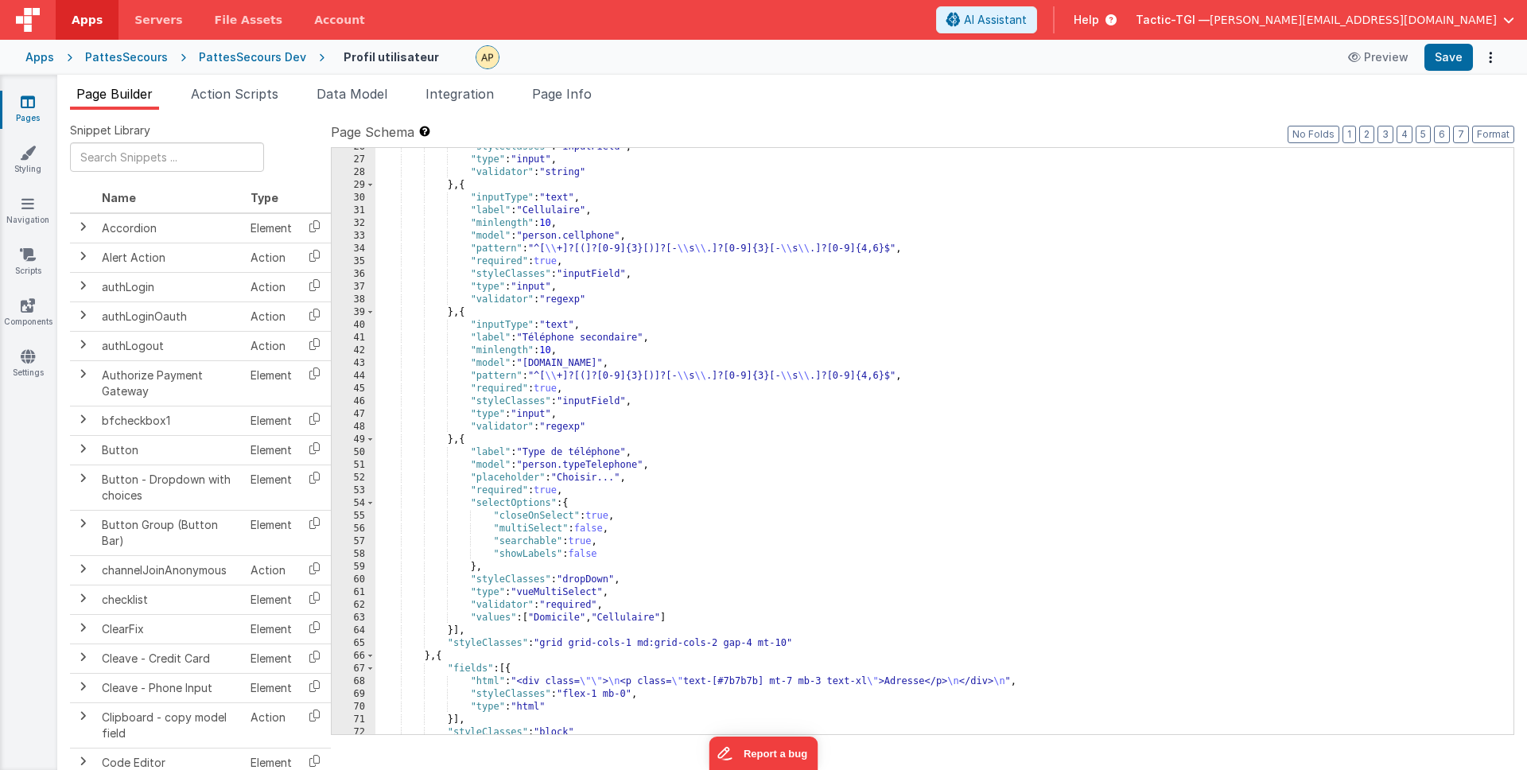
scroll to position [469, 0]
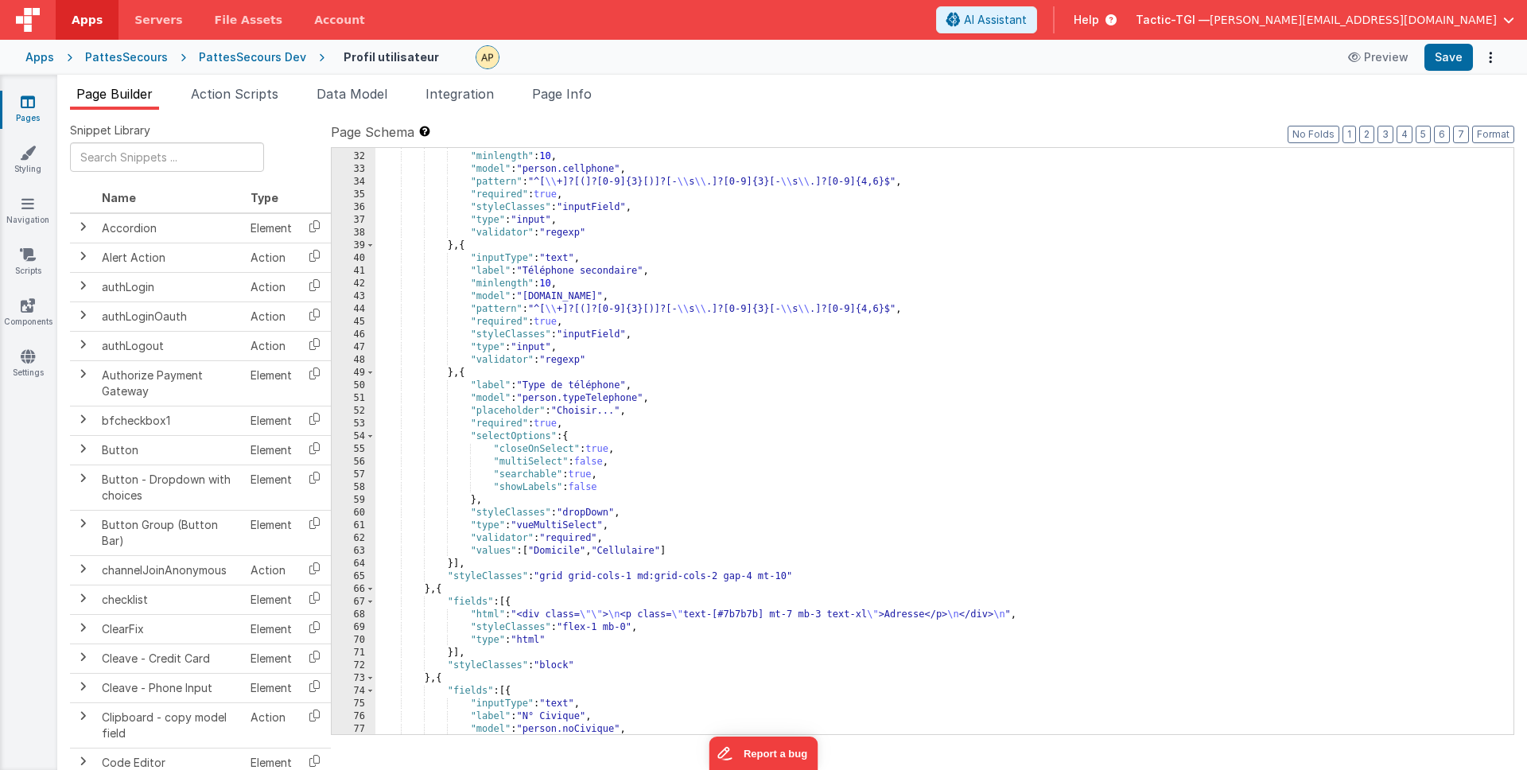
click at [686, 506] on div ""label" : "Cellulaire" , "minlength" : 10 , "model" : "person.cellphone" , "pat…" at bounding box center [938, 444] width 1126 height 612
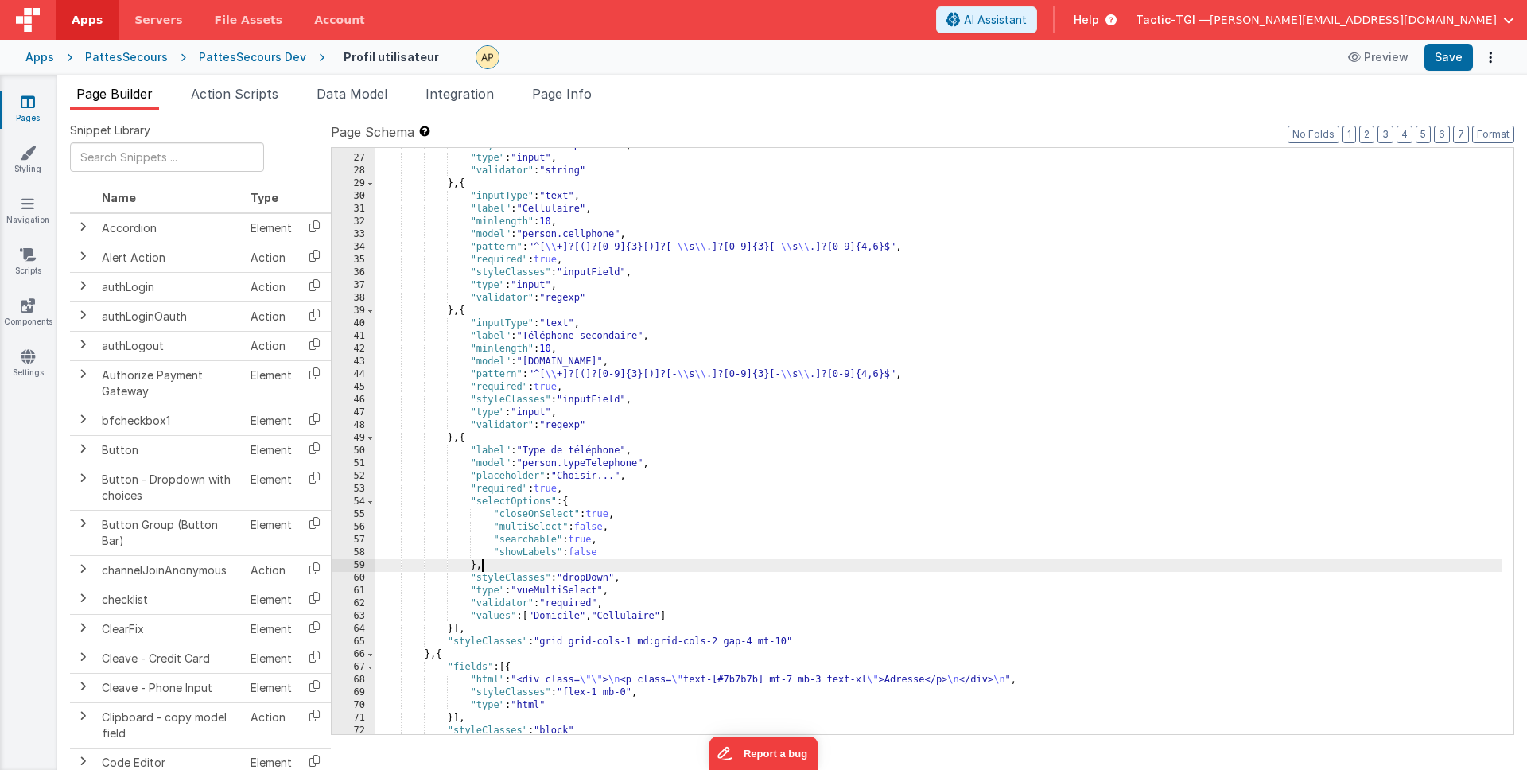
scroll to position [401, 0]
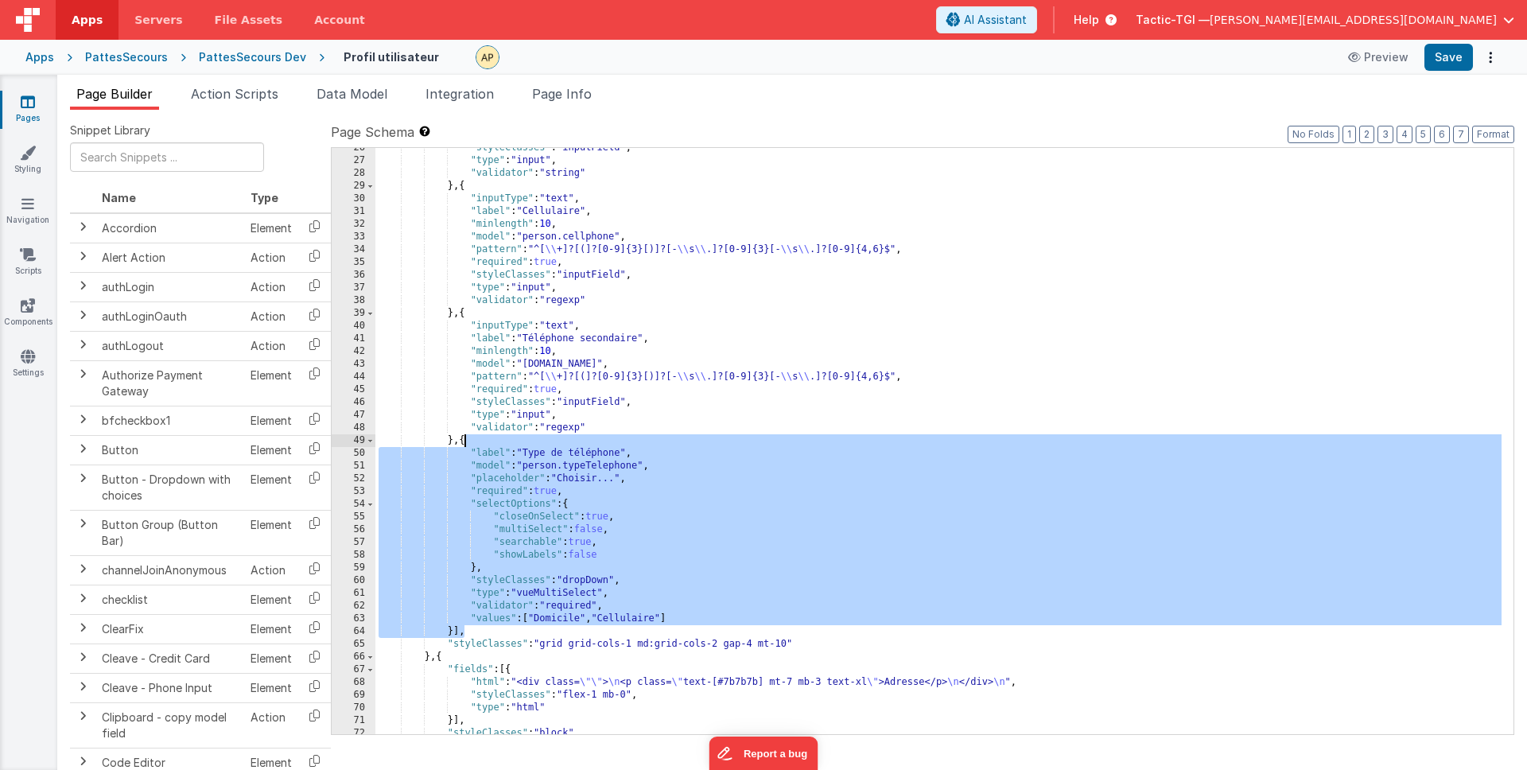
drag, startPoint x: 469, startPoint y: 628, endPoint x: 466, endPoint y: 442, distance: 186.1
click at [466, 442] on div ""styleClasses" : "inputField" , "type" : "input" , "validator" : "string" } , {…" at bounding box center [938, 448] width 1126 height 612
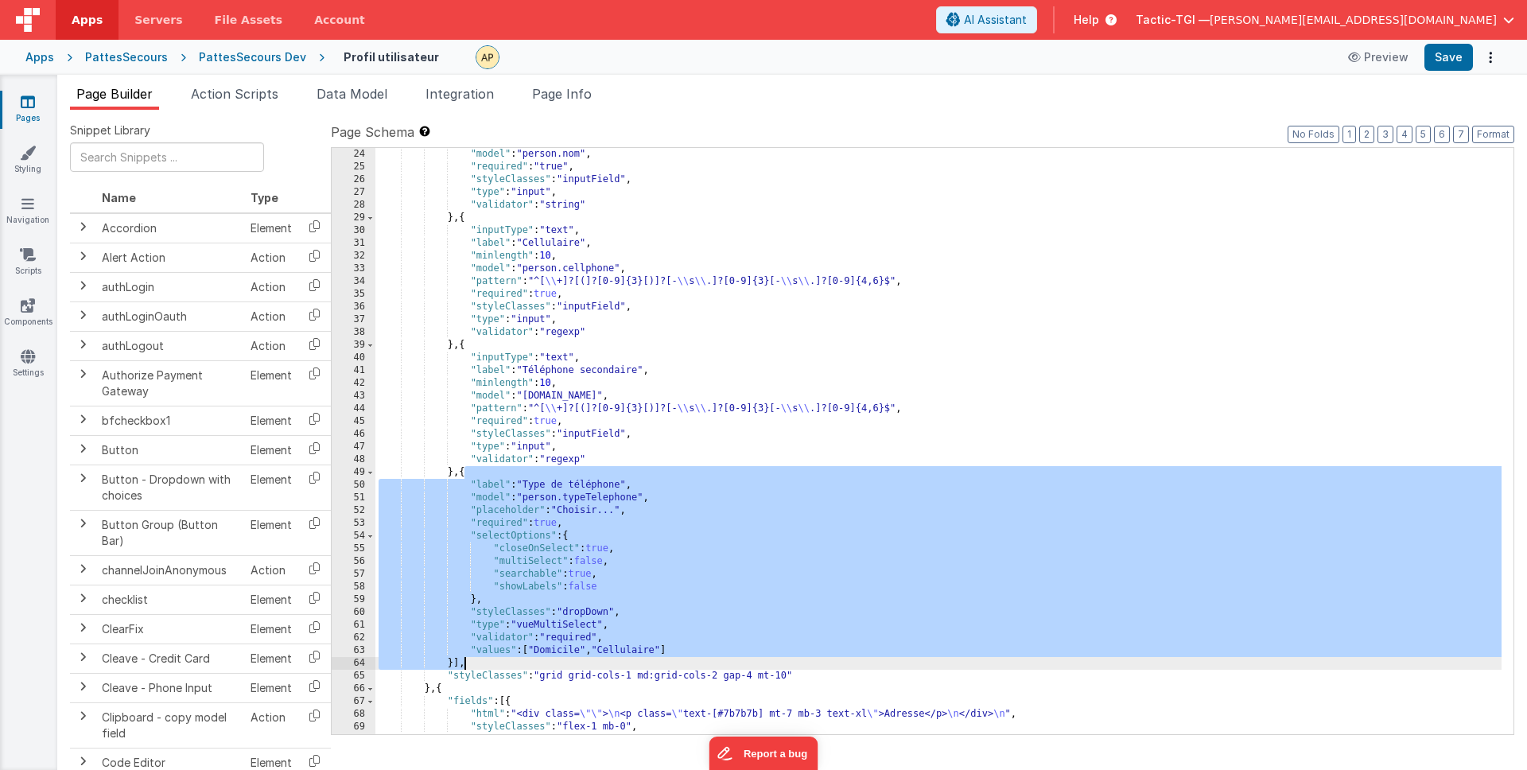
scroll to position [366, 0]
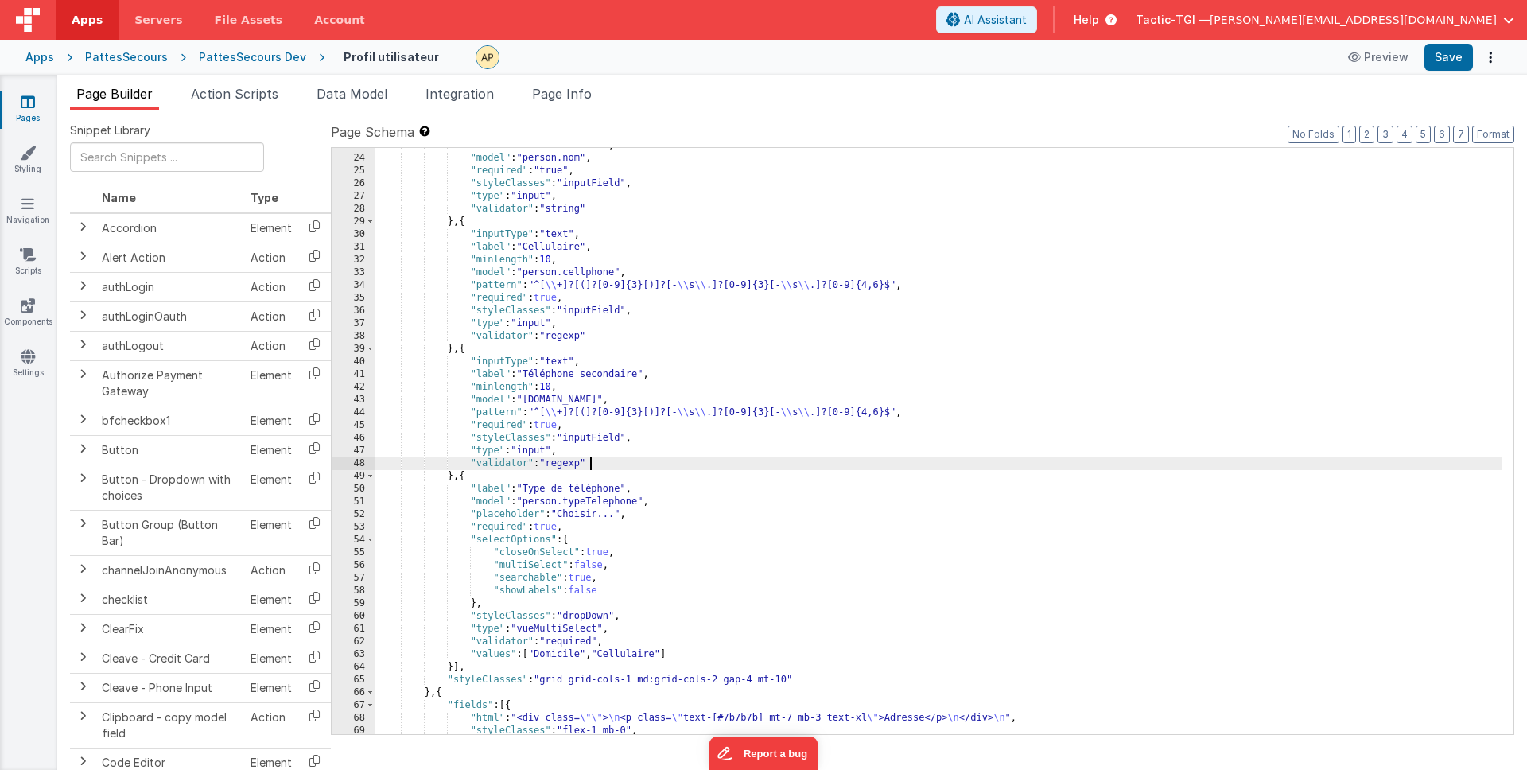
click at [806, 462] on div ""label" : "Nom de famille" , "model" : "person.nom" , "required" : "true" , "st…" at bounding box center [938, 445] width 1126 height 612
click at [464, 668] on div ""label" : "Nom de famille" , "model" : "person.nom" , "required" : "true" , "st…" at bounding box center [938, 445] width 1126 height 612
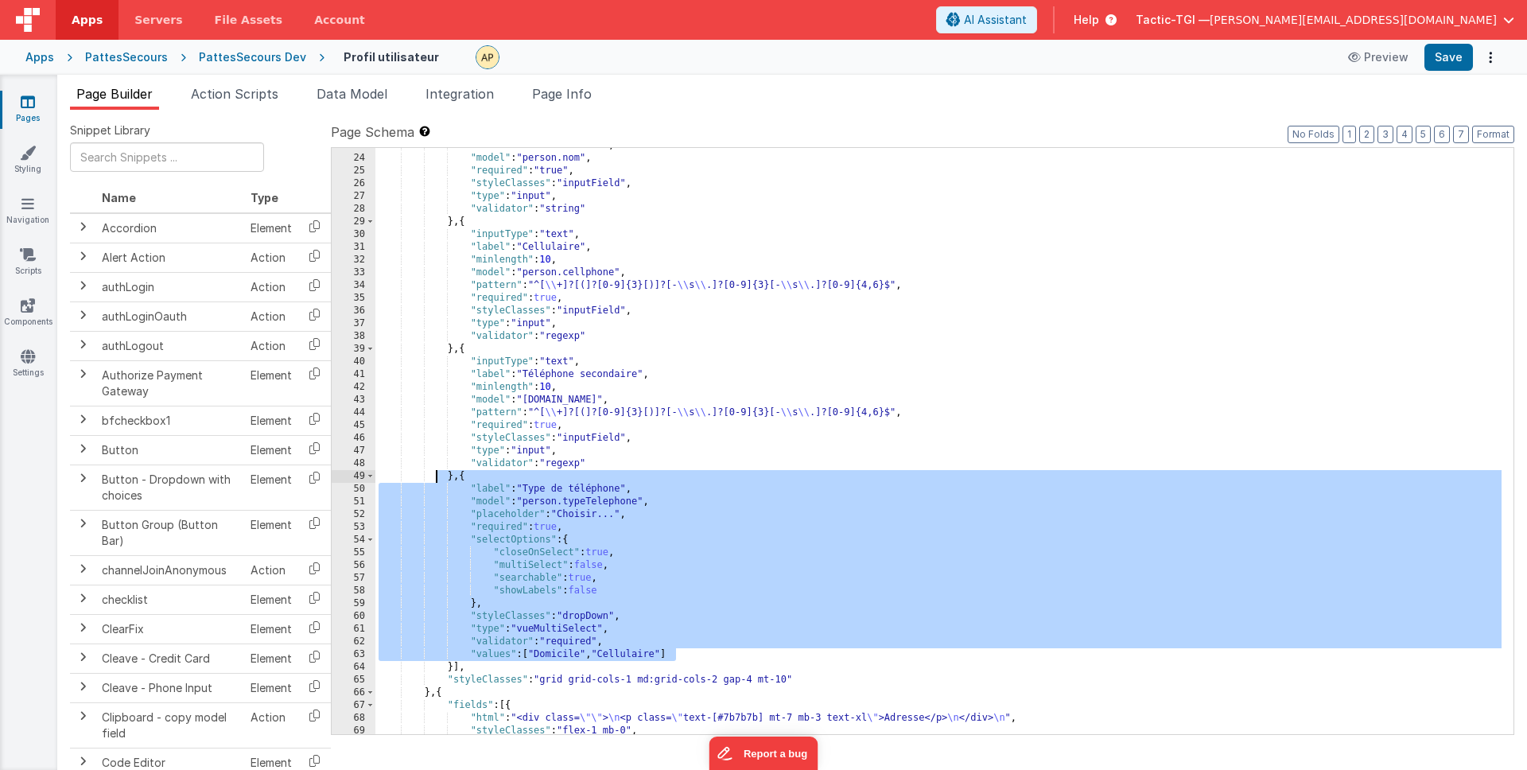
drag, startPoint x: 681, startPoint y: 651, endPoint x: 436, endPoint y: 478, distance: 300.1
click at [436, 478] on div ""label" : "Nom de famille" , "model" : "person.nom" , "required" : "true" , "st…" at bounding box center [938, 445] width 1126 height 612
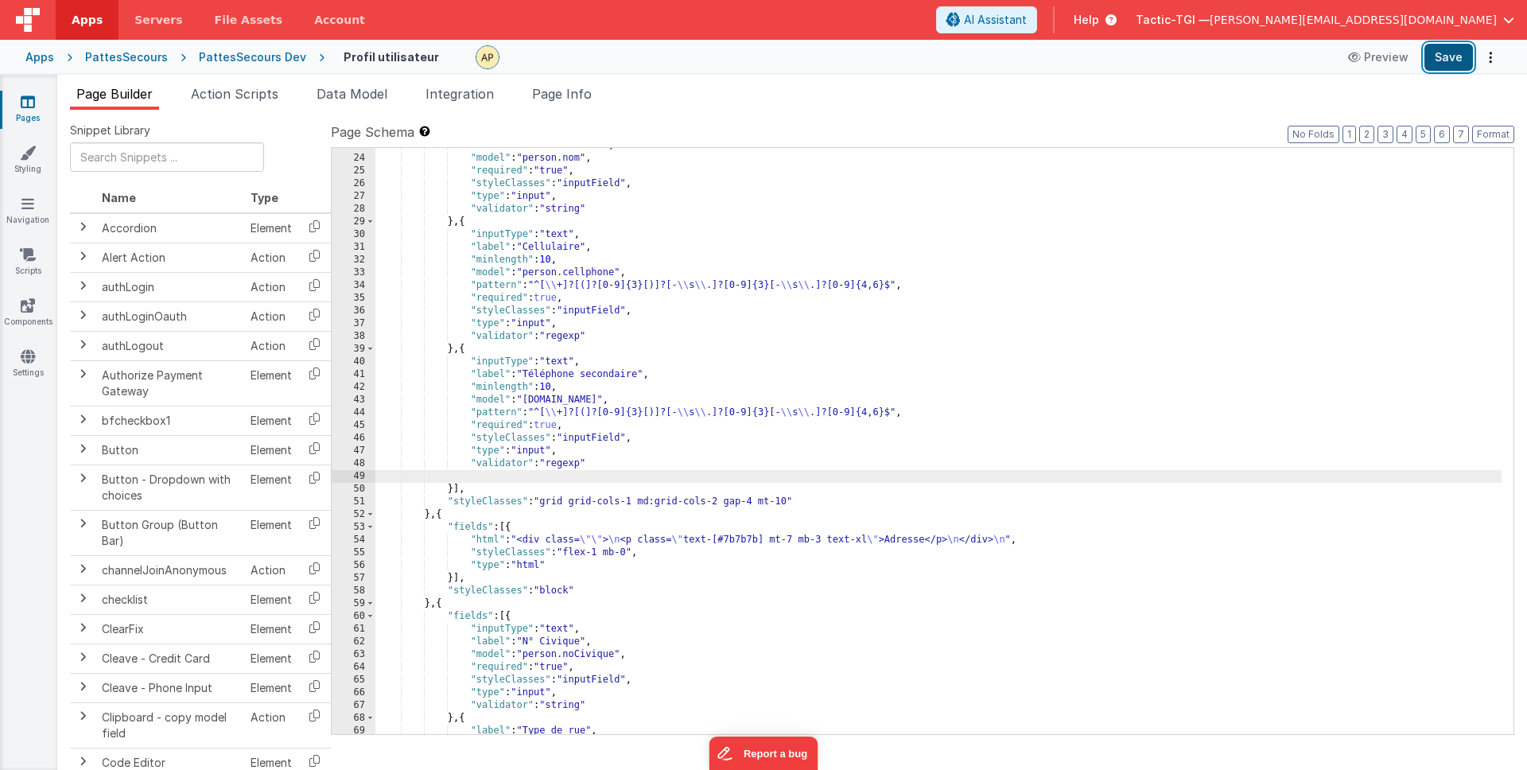
click at [1440, 60] on button "Save" at bounding box center [1448, 57] width 49 height 27
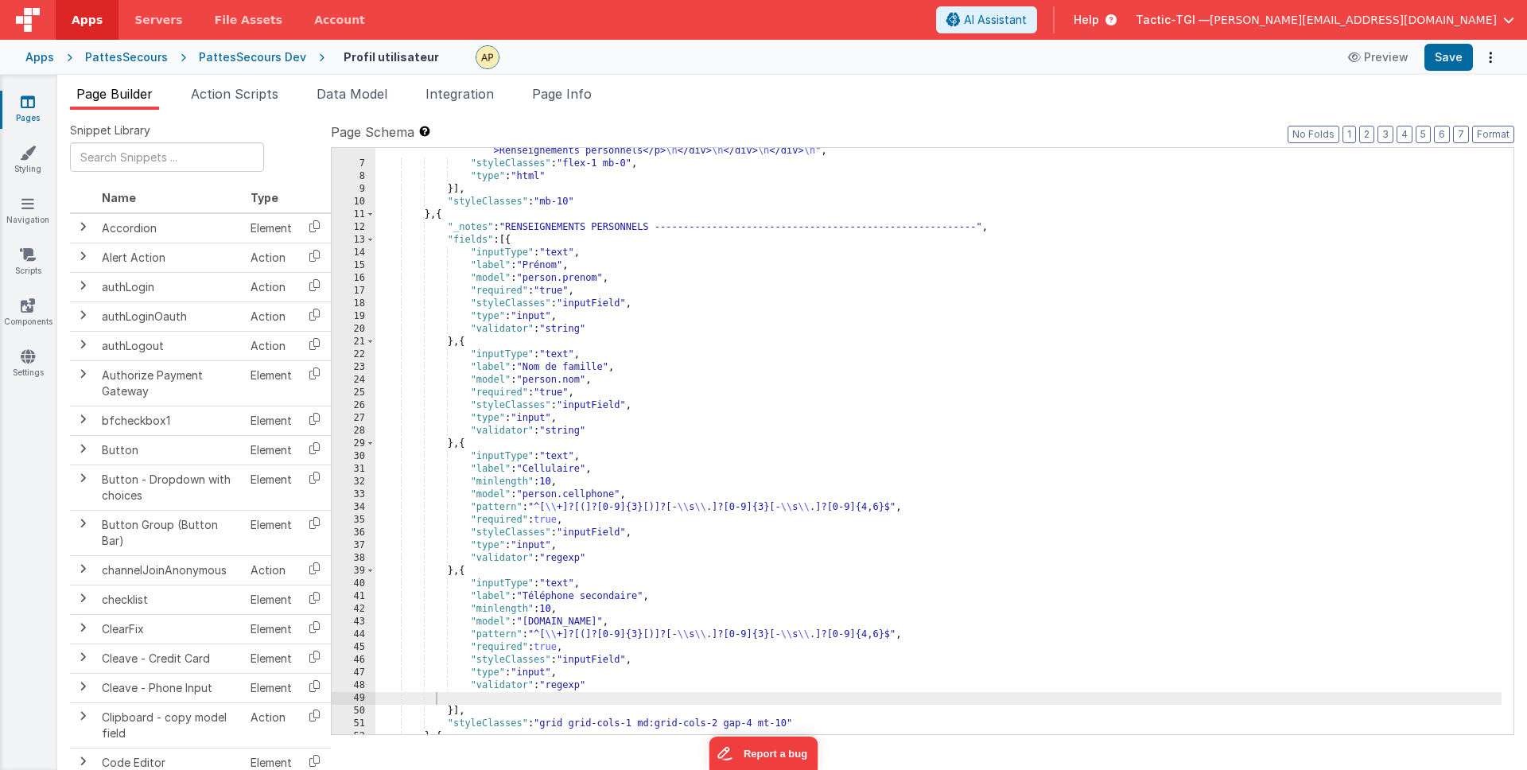
scroll to position [147, 0]
click at [498, 441] on div ""html" : "<div class= \" w-full text-[#7b7b7b] \" > \n <!-- Header Container --…" at bounding box center [938, 408] width 1126 height 688
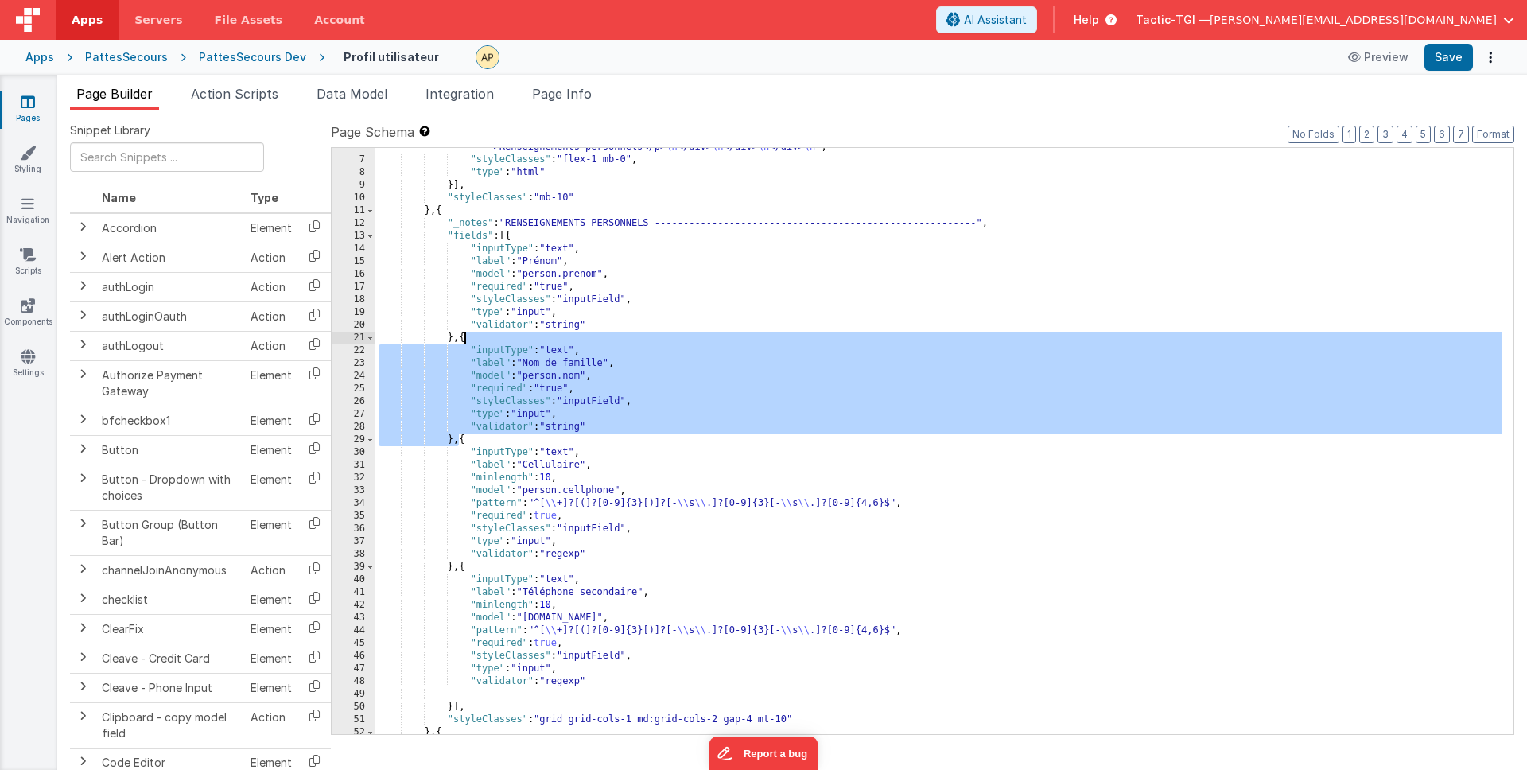
drag, startPoint x: 460, startPoint y: 440, endPoint x: 466, endPoint y: 341, distance: 98.8
click at [466, 341] on div ""html" : "<div class= \" w-full text-[#7b7b7b] \" > \n <!-- Header Container --…" at bounding box center [938, 408] width 1126 height 688
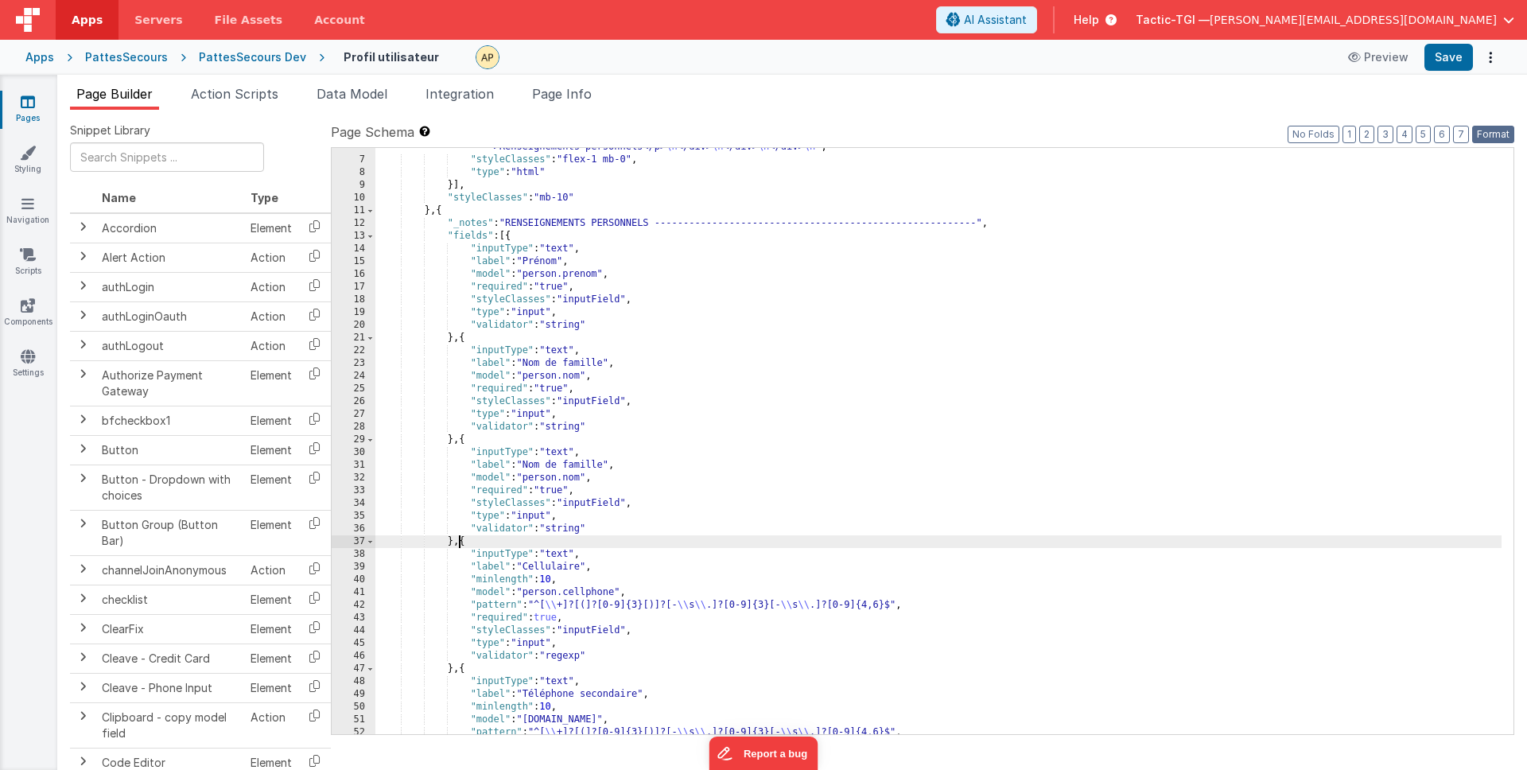
click at [1505, 136] on button "Format" at bounding box center [1493, 134] width 42 height 17
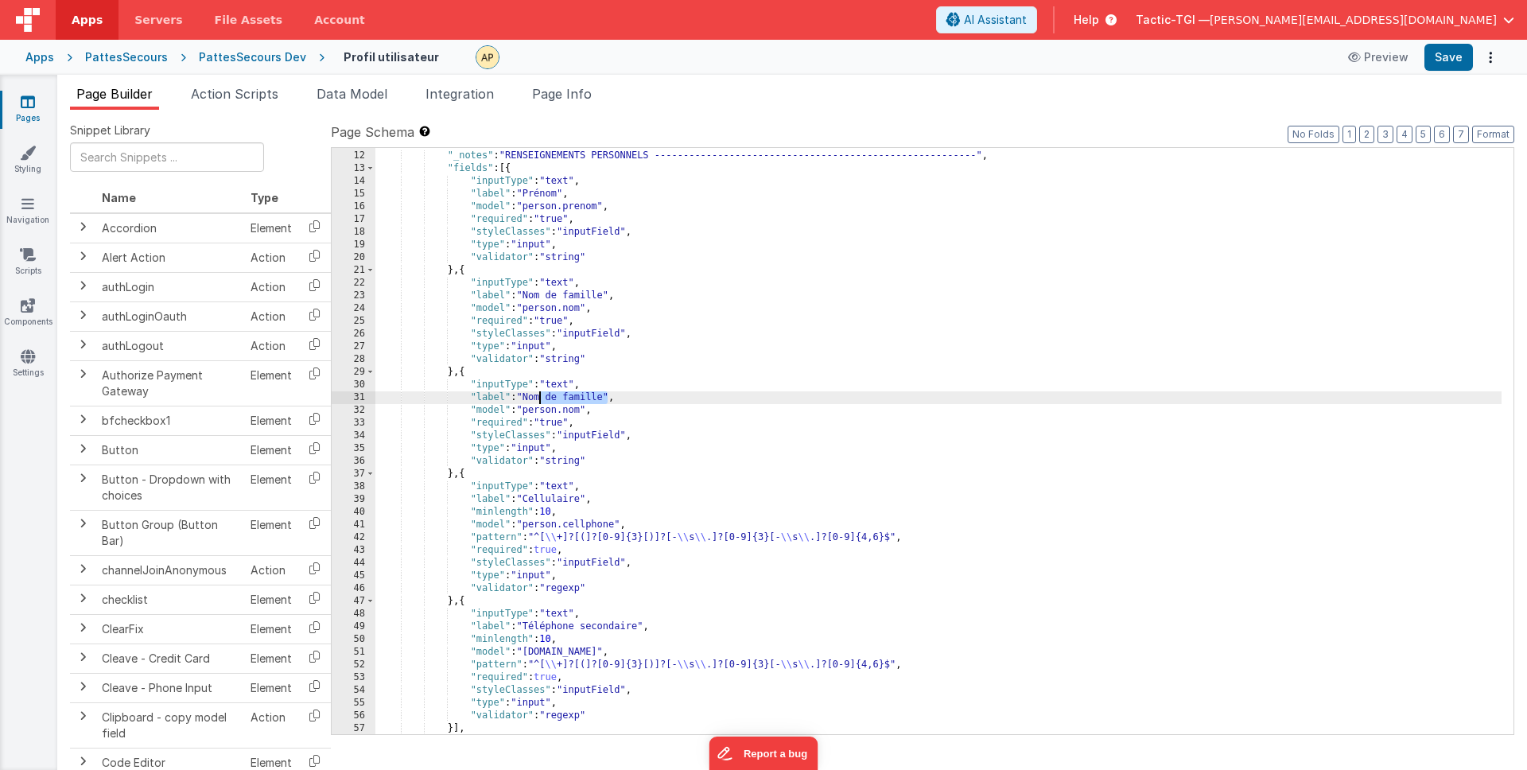
scroll to position [218, 0]
drag, startPoint x: 605, startPoint y: 400, endPoint x: 645, endPoint y: 427, distance: 48.1
click at [529, 397] on div ""_notes" : "RENSEIGNEMENTS PERSONNELS -----------------------------------------…" at bounding box center [938, 453] width 1126 height 612
click at [686, 398] on div ""_notes" : "RENSEIGNEMENTS PERSONNELS -----------------------------------------…" at bounding box center [938, 453] width 1126 height 612
drag, startPoint x: 576, startPoint y: 407, endPoint x: 565, endPoint y: 407, distance: 10.3
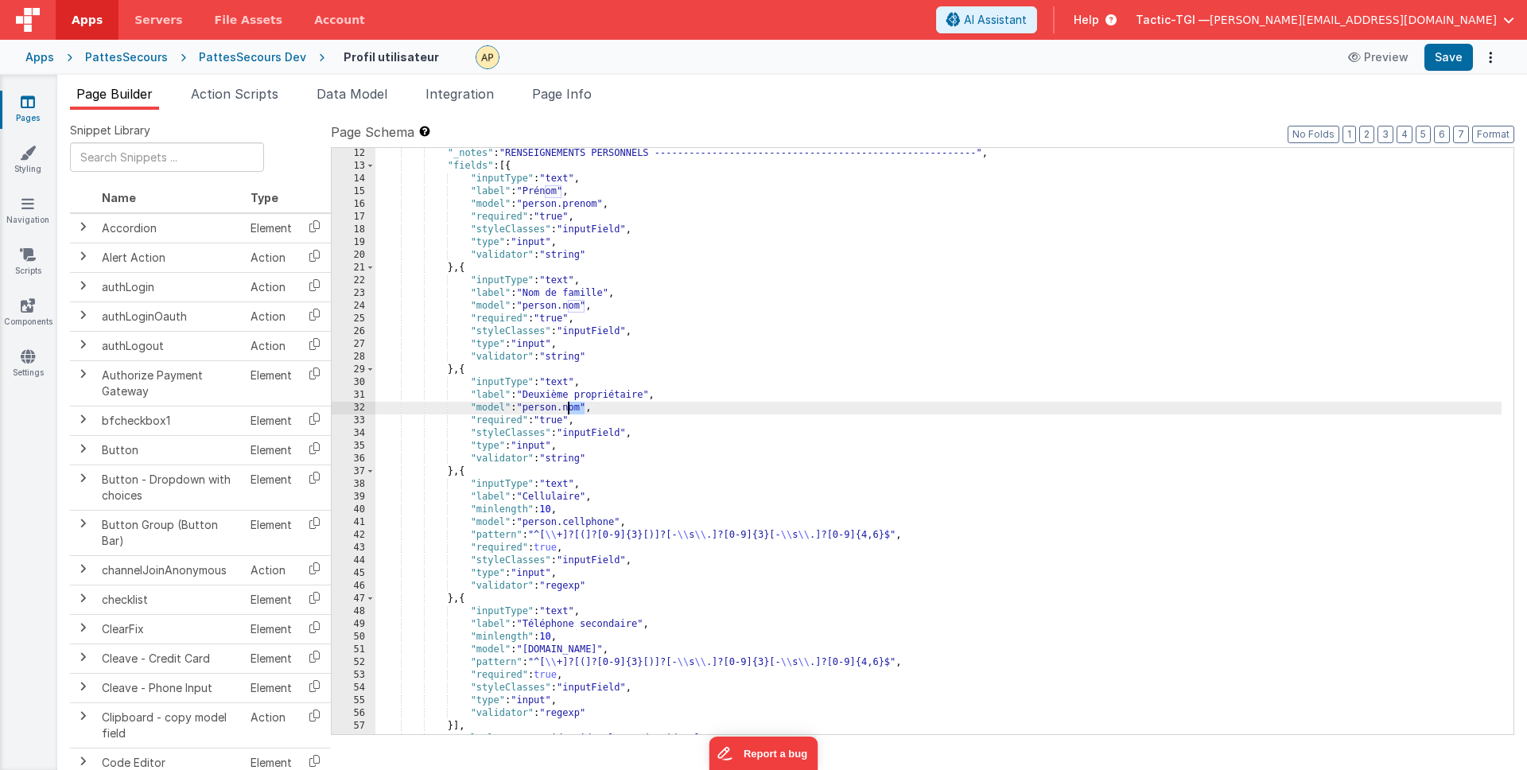
click at [565, 407] on div ""_notes" : "RENSEIGNEMENTS PERSONNELS -----------------------------------------…" at bounding box center [938, 453] width 1126 height 612
drag, startPoint x: 849, startPoint y: 422, endPoint x: 845, endPoint y: 436, distance: 14.3
click at [850, 427] on div ""_notes" : "RENSEIGNEMENTS PERSONNELS -----------------------------------------…" at bounding box center [938, 453] width 1126 height 612
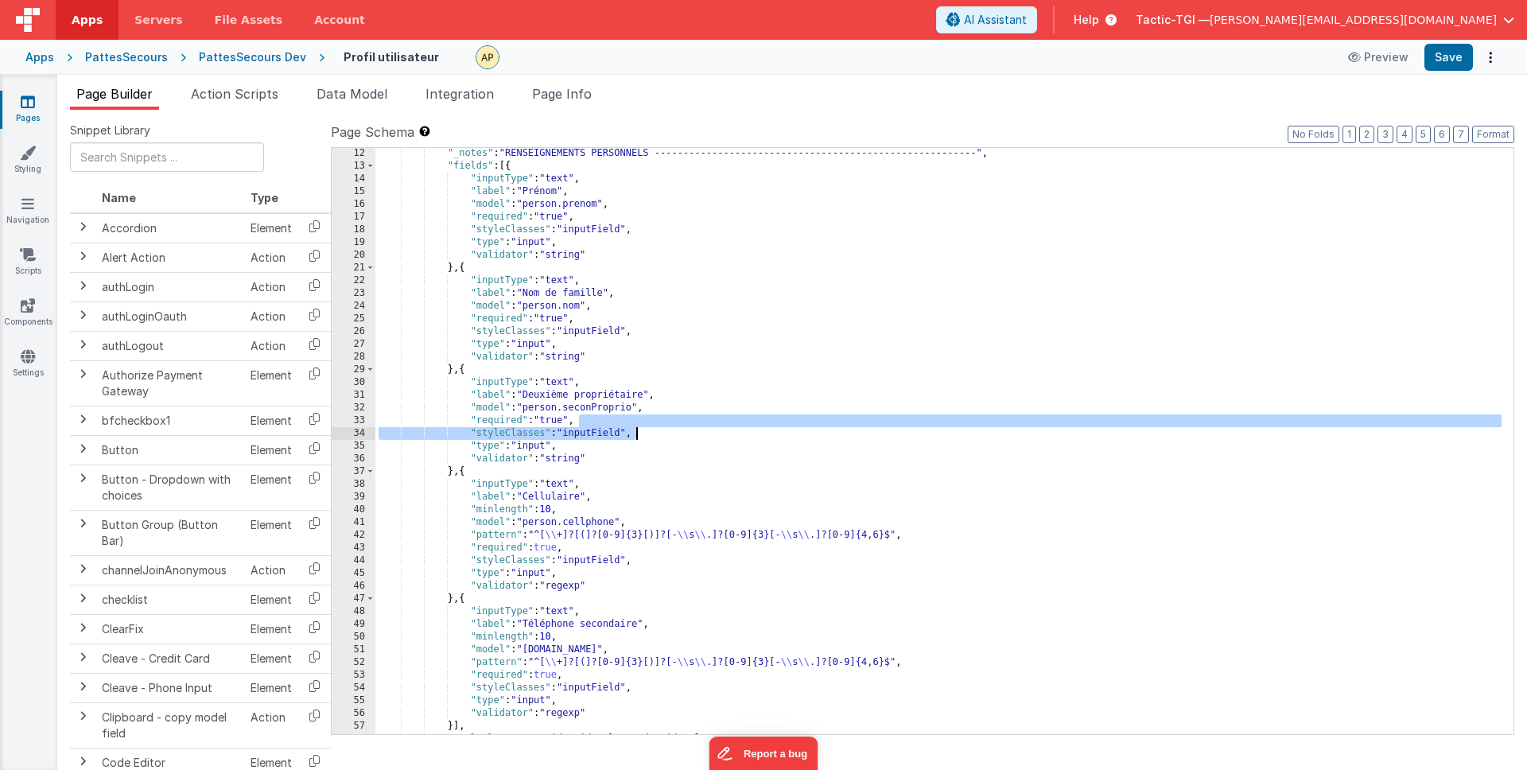
scroll to position [238, 0]
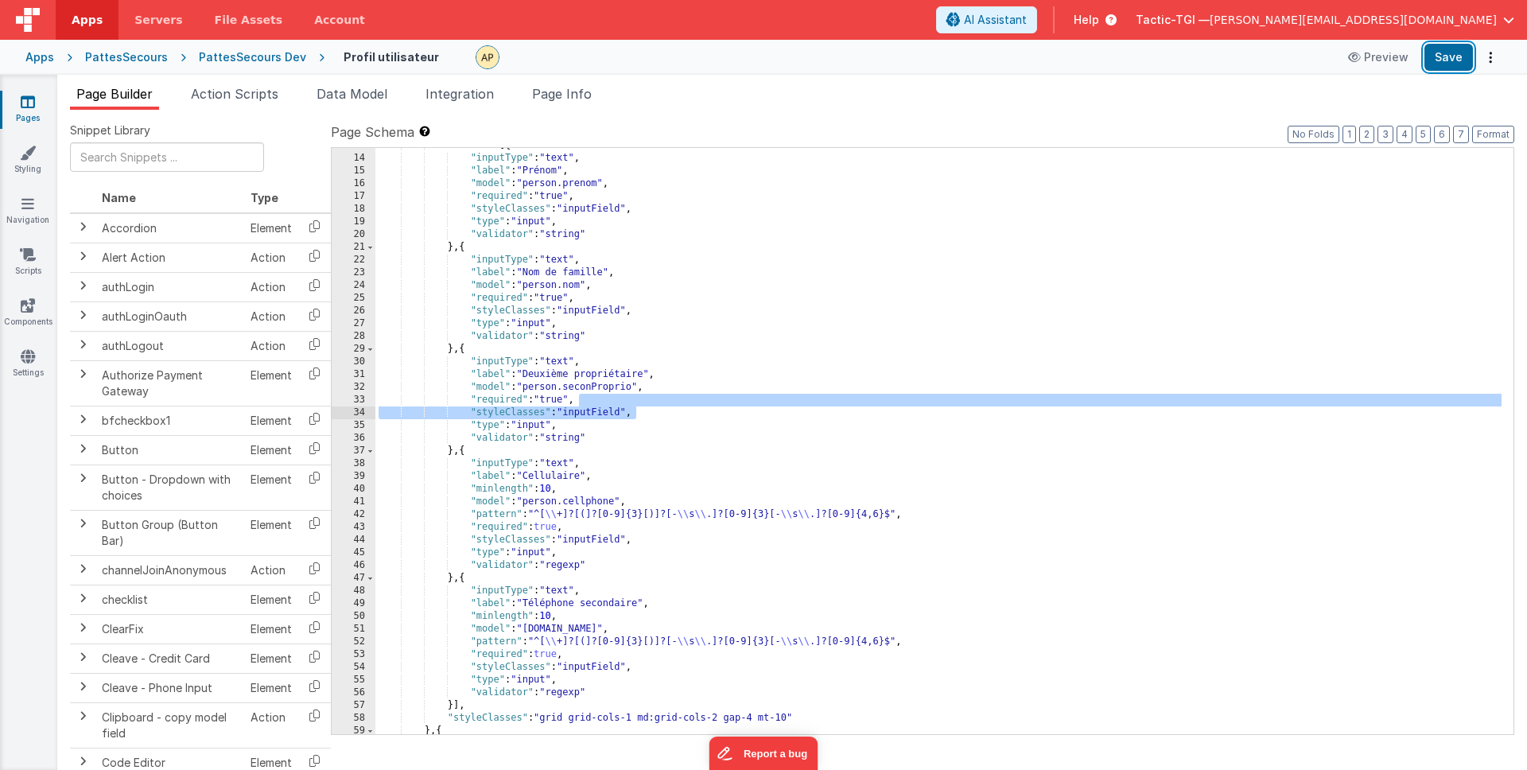
drag, startPoint x: 1439, startPoint y: 60, endPoint x: 1338, endPoint y: 180, distance: 156.3
click at [1439, 61] on button "Save" at bounding box center [1448, 57] width 49 height 27
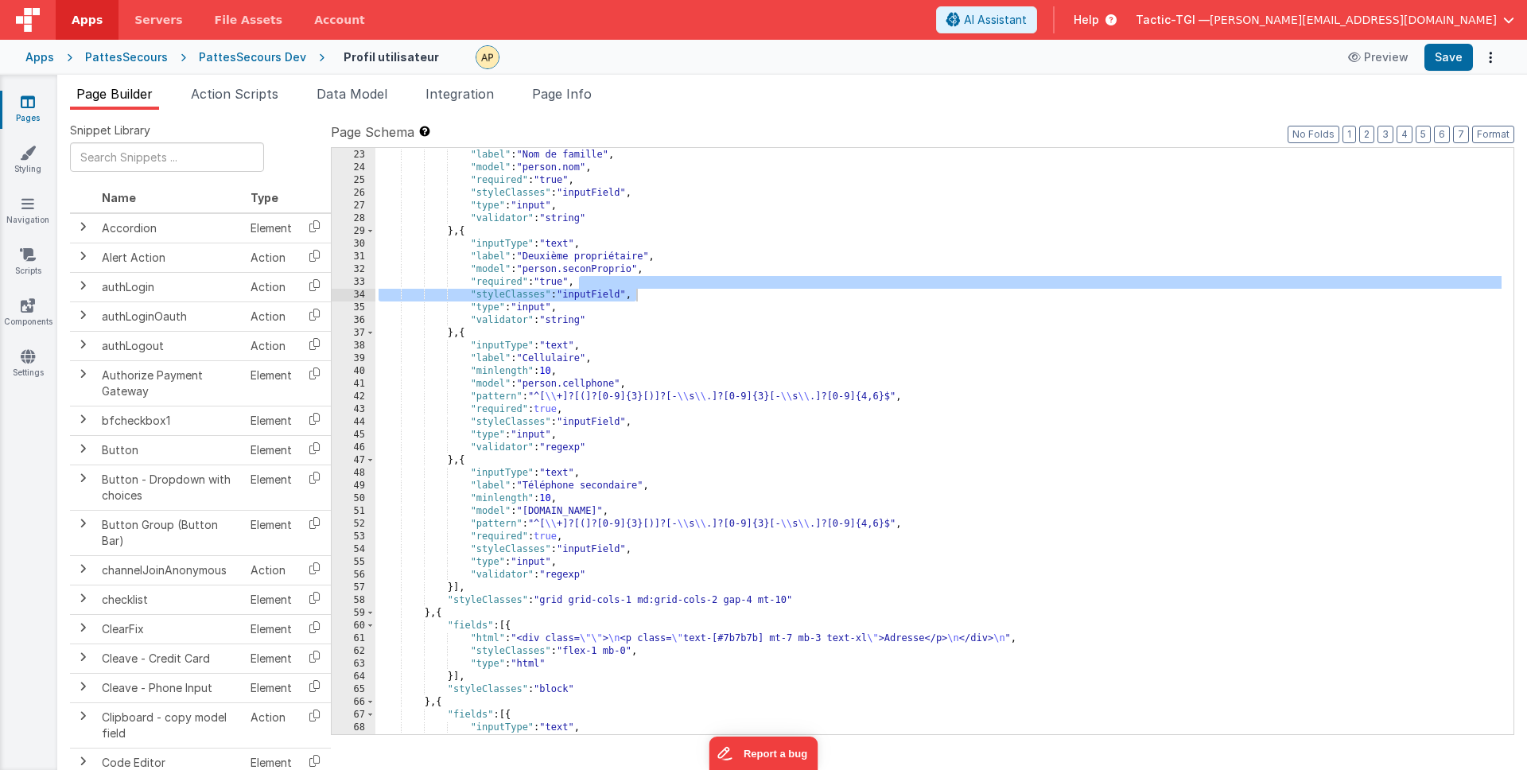
scroll to position [359, 0]
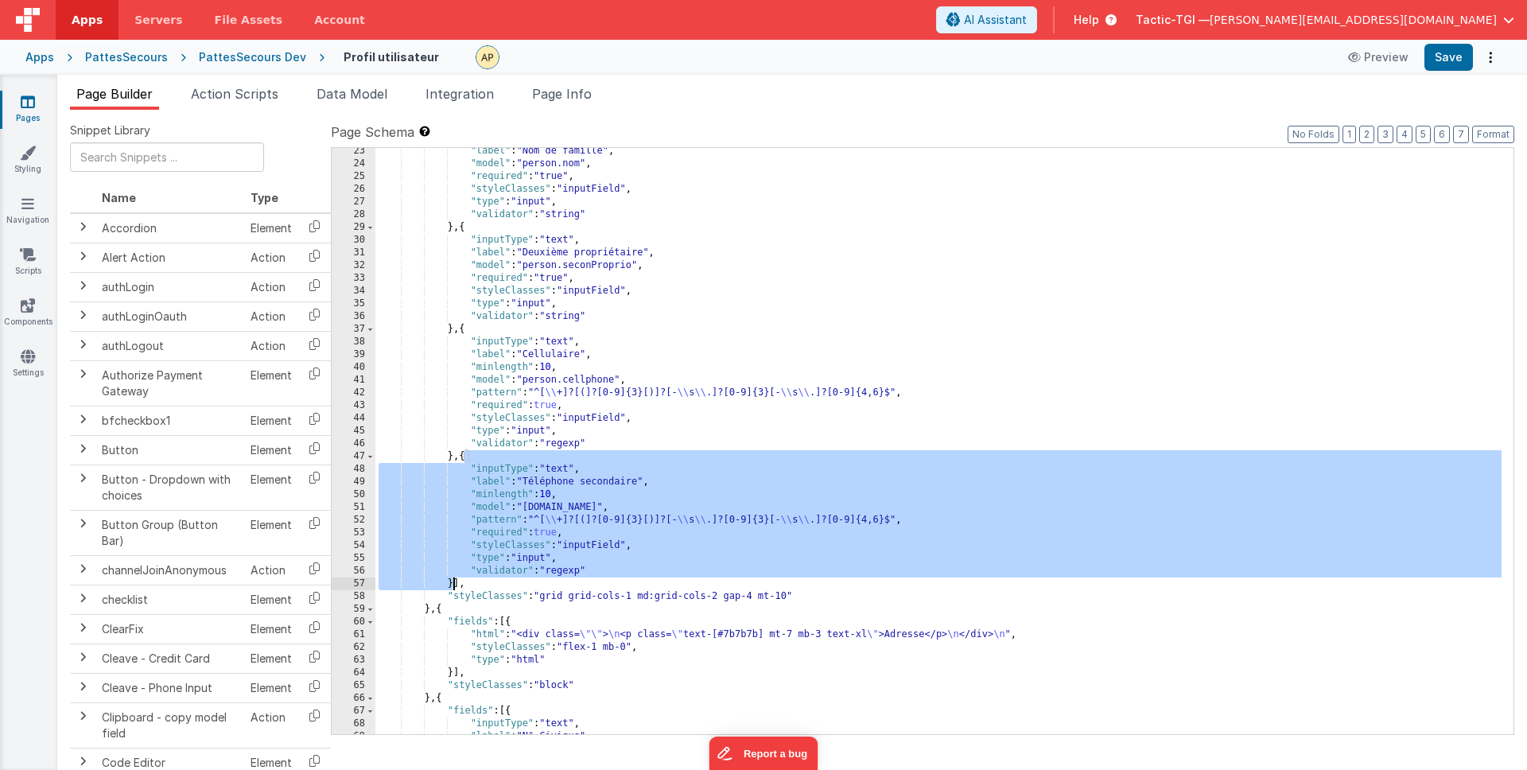
drag, startPoint x: 466, startPoint y: 458, endPoint x: 454, endPoint y: 586, distance: 128.6
click at [454, 586] on div ""label" : "Nom de famille" , "model" : "person.nom" , "required" : "true" , "st…" at bounding box center [938, 451] width 1126 height 612
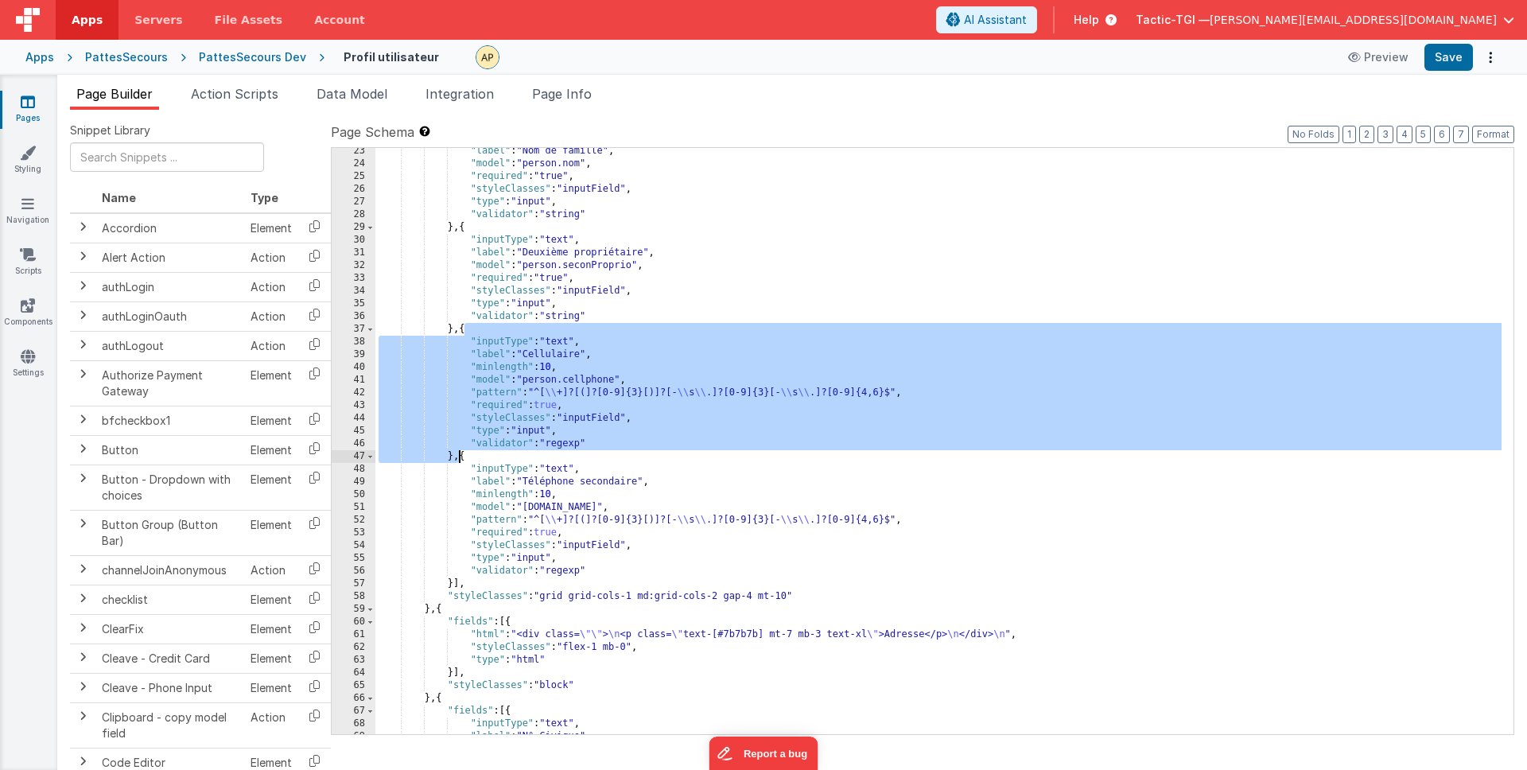
drag, startPoint x: 463, startPoint y: 329, endPoint x: 457, endPoint y: 455, distance: 125.8
click at [457, 455] on div ""label" : "Nom de famille" , "model" : "person.nom" , "required" : "true" , "st…" at bounding box center [938, 451] width 1126 height 612
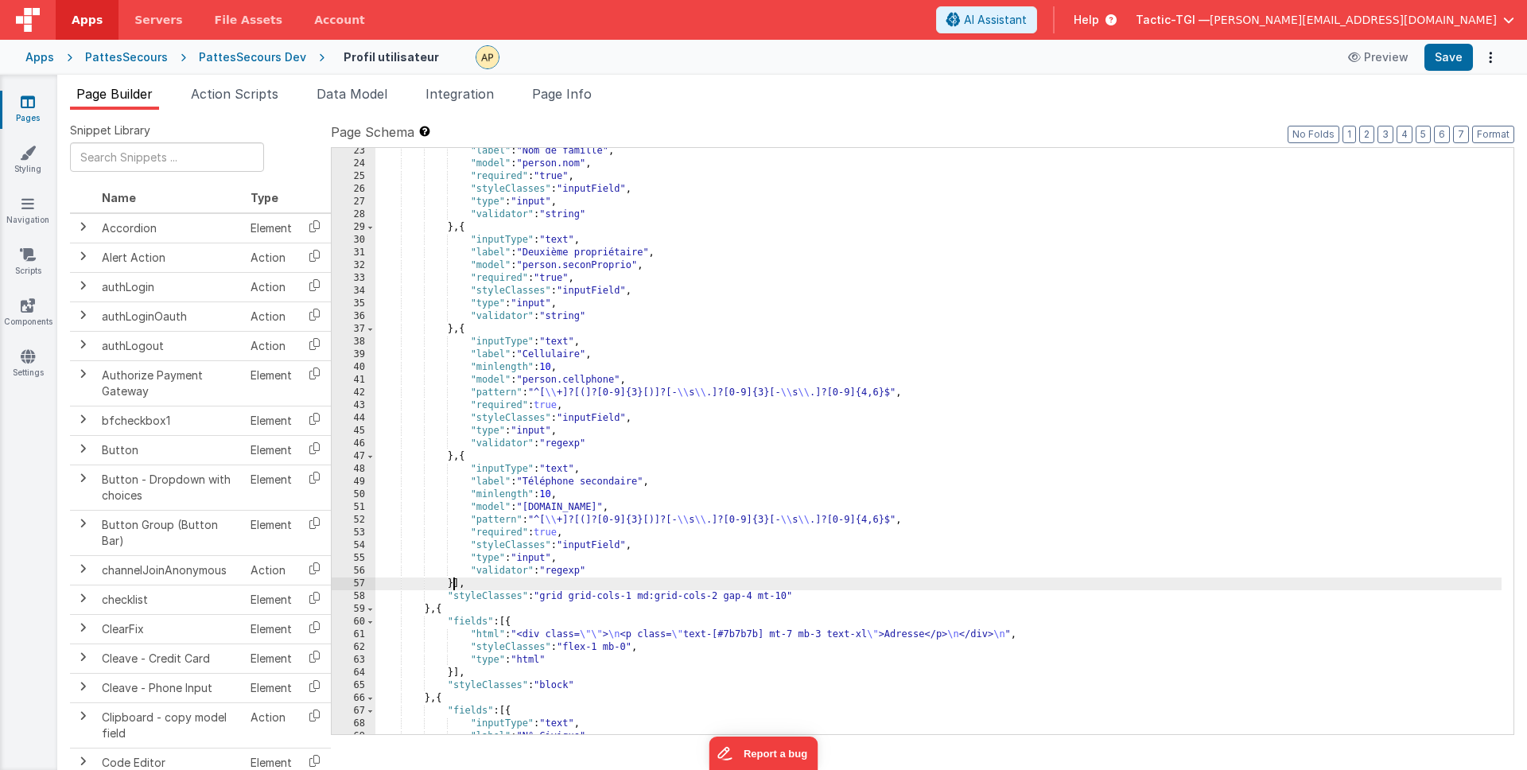
click at [453, 583] on div ""label" : "Nom de famille" , "model" : "person.nom" , "required" : "true" , "st…" at bounding box center [938, 451] width 1126 height 612
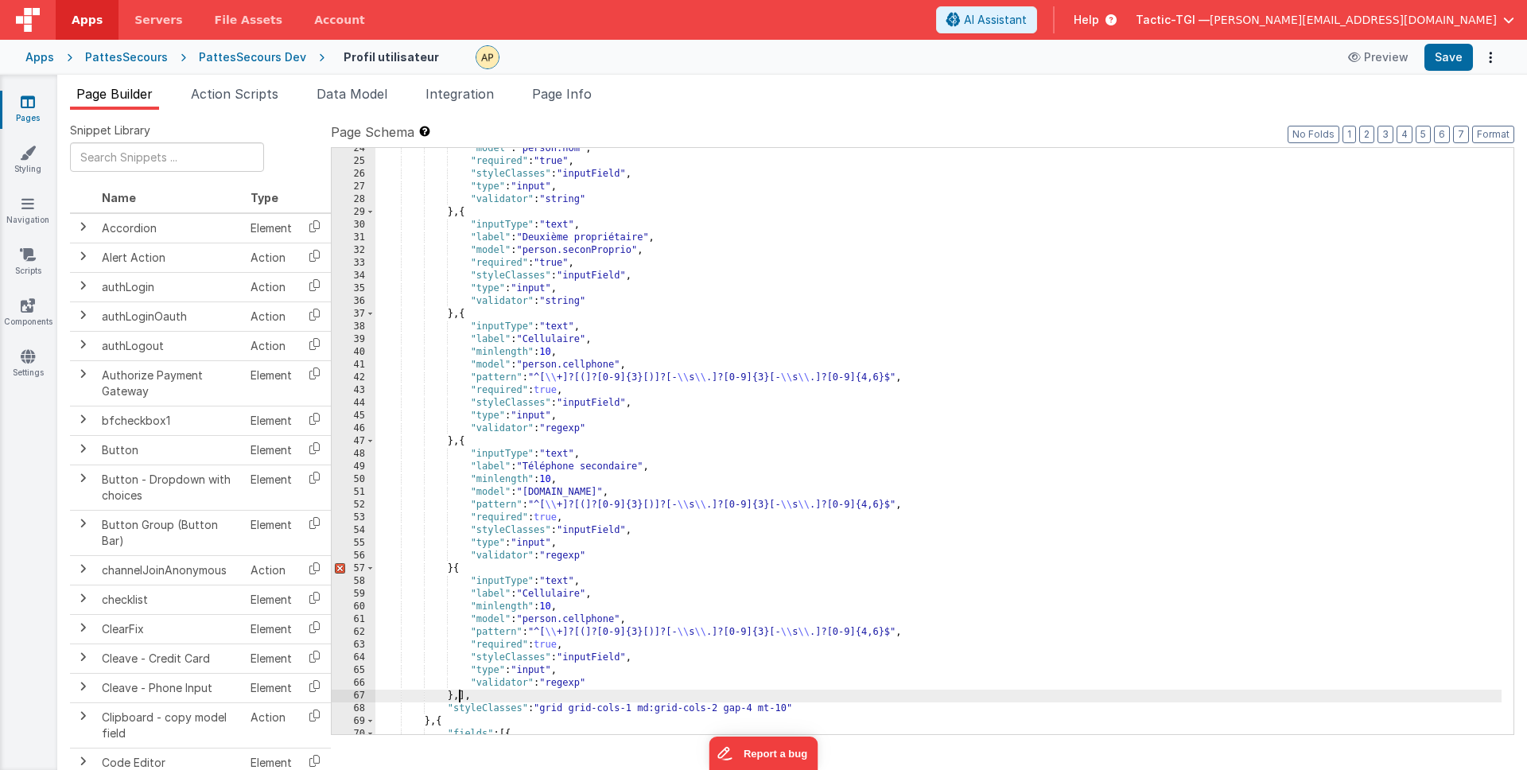
scroll to position [478, 0]
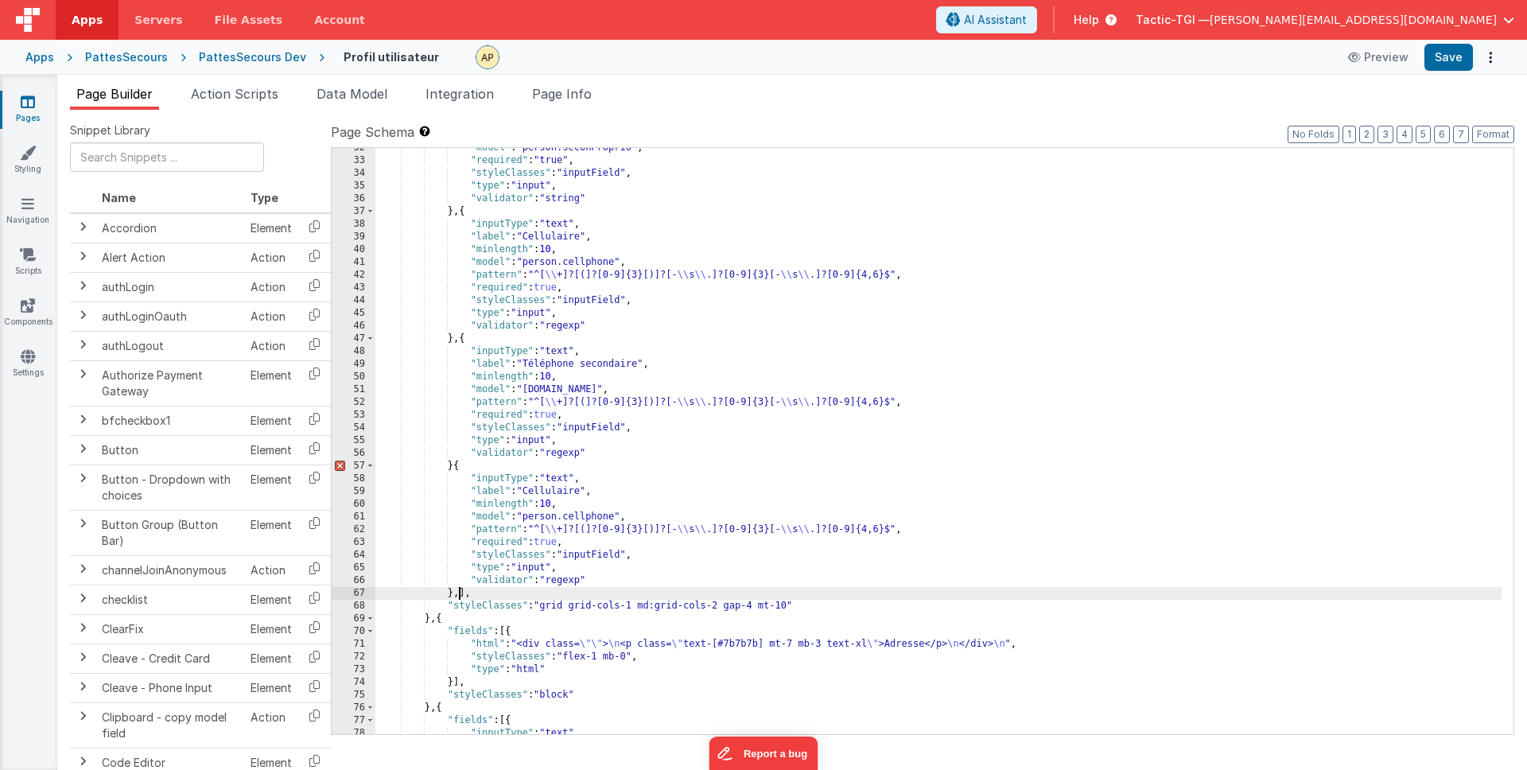
click at [451, 468] on div ""model" : "person.seconProprio" , "required" : "true" , "styleClasses" : "input…" at bounding box center [938, 448] width 1126 height 612
click at [458, 593] on div ""model" : "person.seconProprio" , "required" : "true" , "styleClasses" : "input…" at bounding box center [938, 448] width 1126 height 612
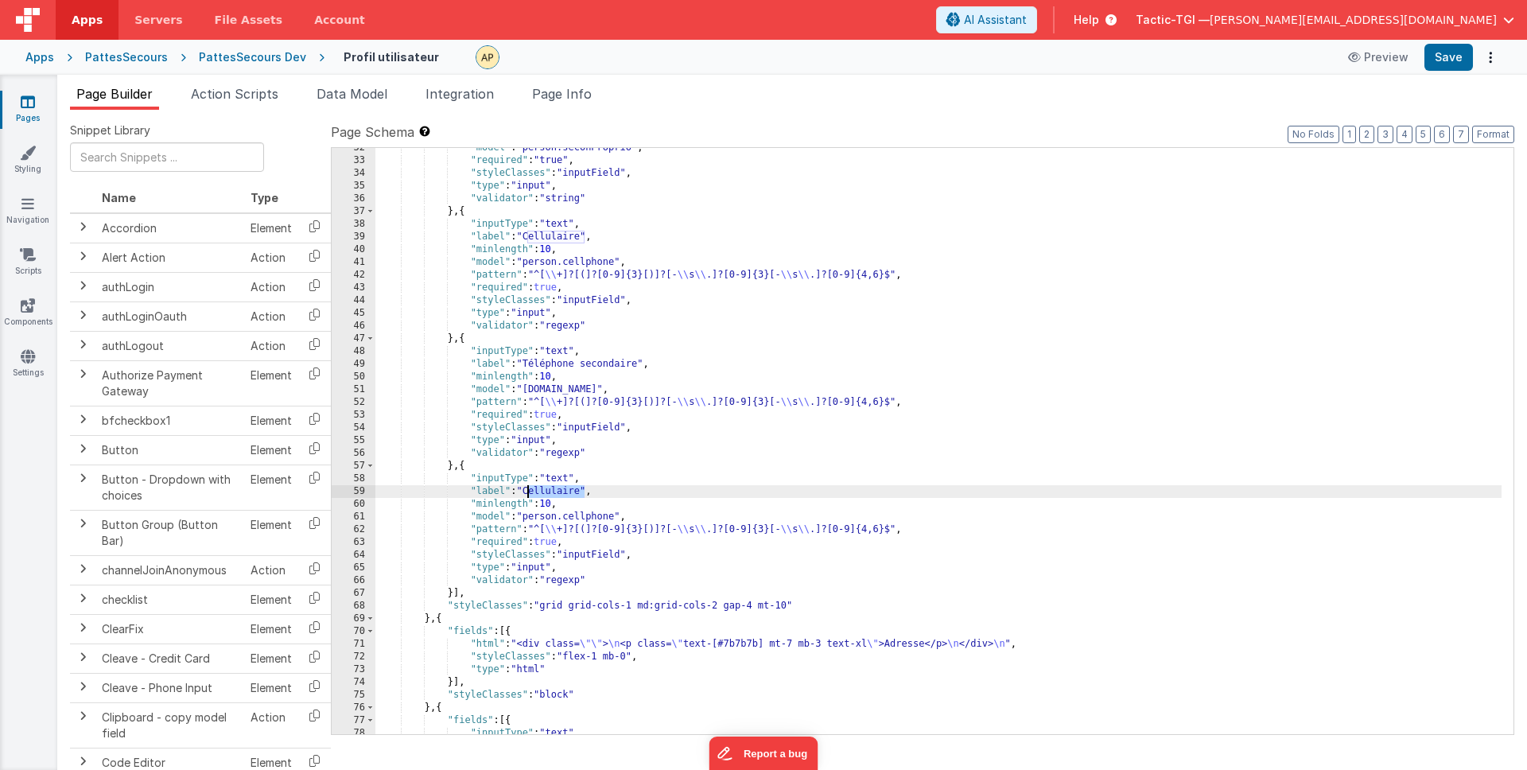
drag, startPoint x: 582, startPoint y: 491, endPoint x: 527, endPoint y: 491, distance: 54.9
click at [527, 491] on div ""model" : "person.seconProprio" , "required" : "true" , "styleClasses" : "input…" at bounding box center [938, 448] width 1126 height 612
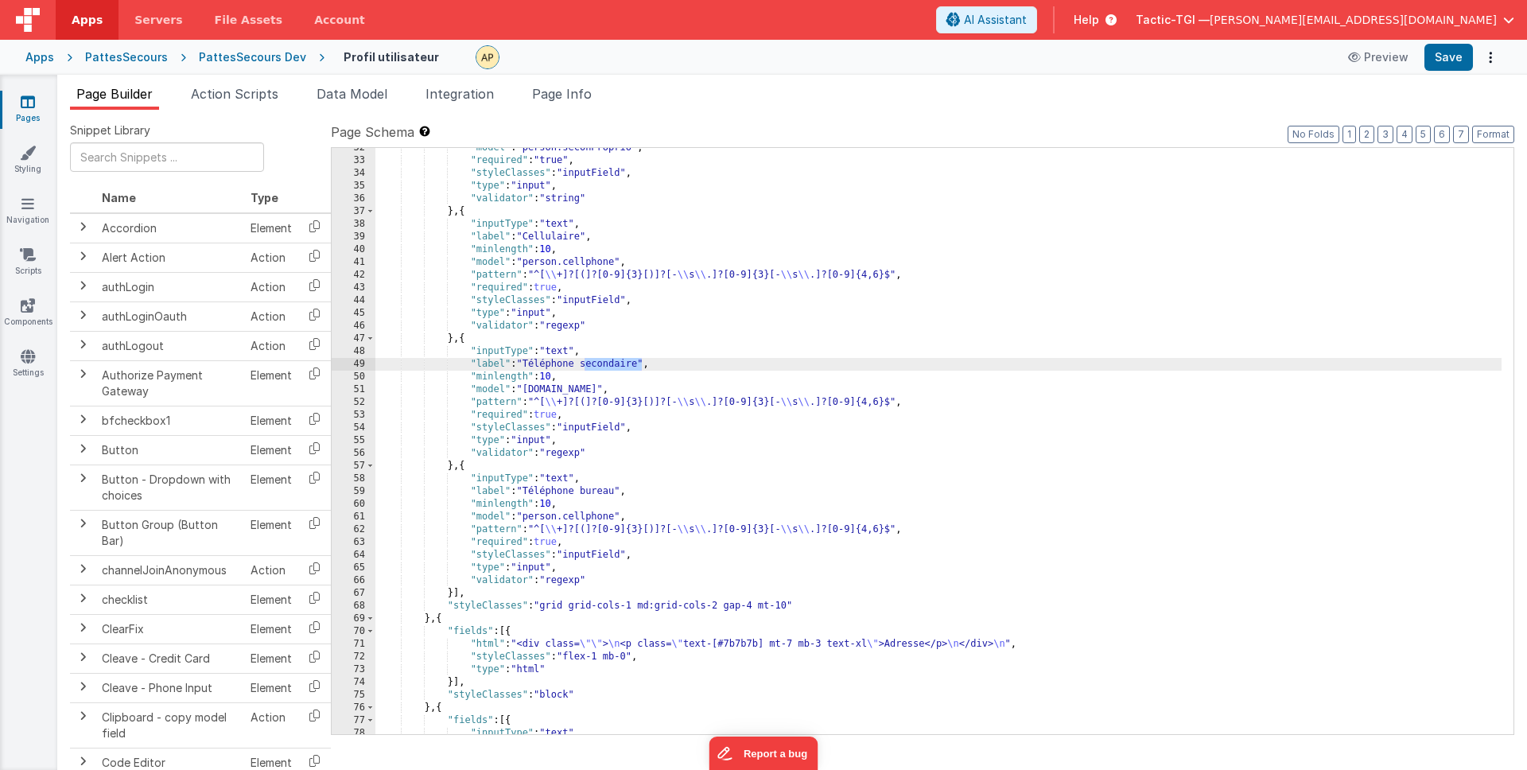
drag, startPoint x: 639, startPoint y: 364, endPoint x: 585, endPoint y: 366, distance: 54.1
click at [585, 366] on div ""model" : "person.seconProprio" , "required" : "true" , "styleClasses" : "input…" at bounding box center [938, 448] width 1126 height 612
drag, startPoint x: 583, startPoint y: 490, endPoint x: 602, endPoint y: 504, distance: 23.9
click at [584, 490] on div ""model" : "person.seconProprio" , "required" : "true" , "styleClasses" : "input…" at bounding box center [938, 448] width 1126 height 612
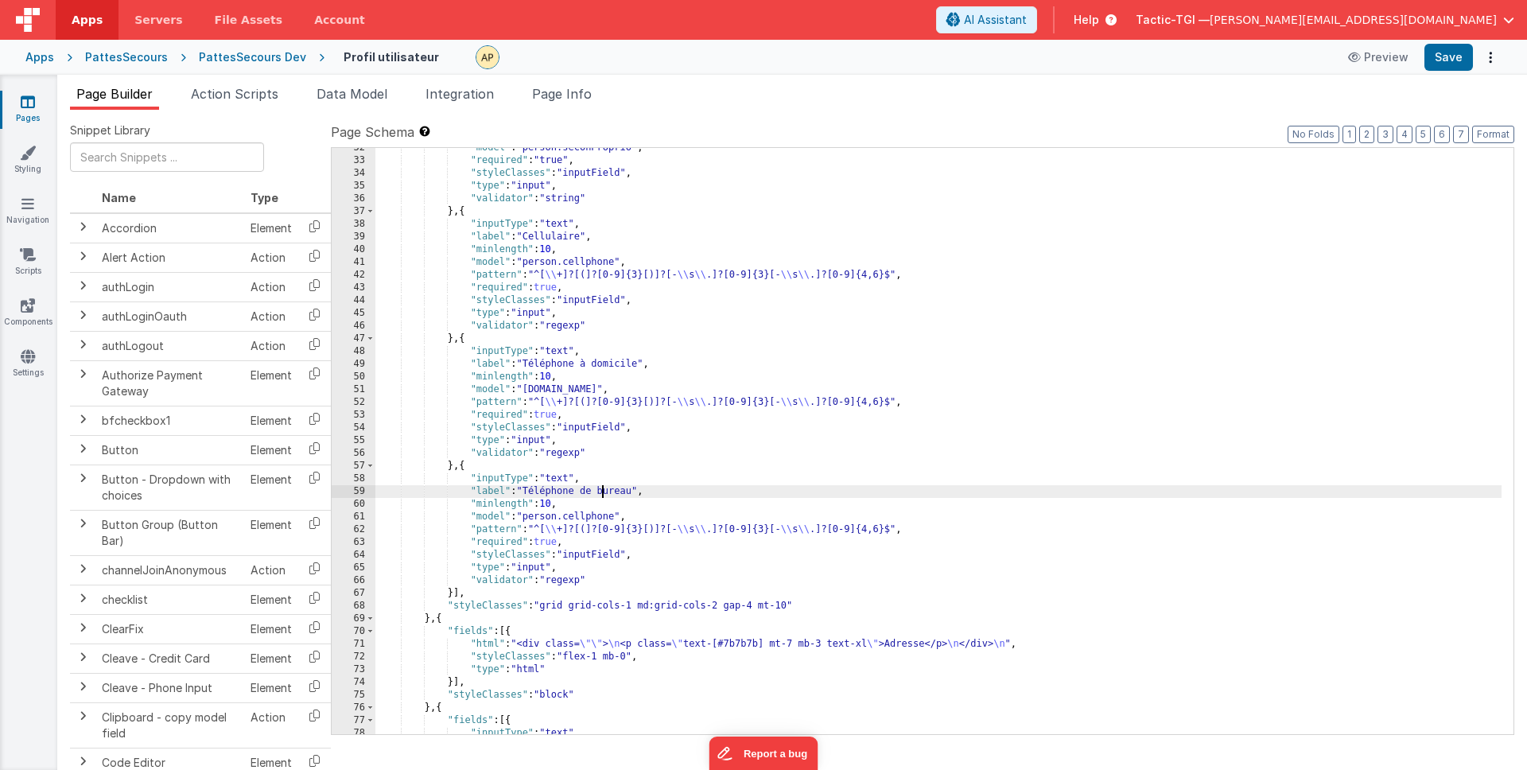
click at [713, 518] on div ""model" : "person.seconProprio" , "required" : "true" , "styleClasses" : "input…" at bounding box center [938, 448] width 1126 height 612
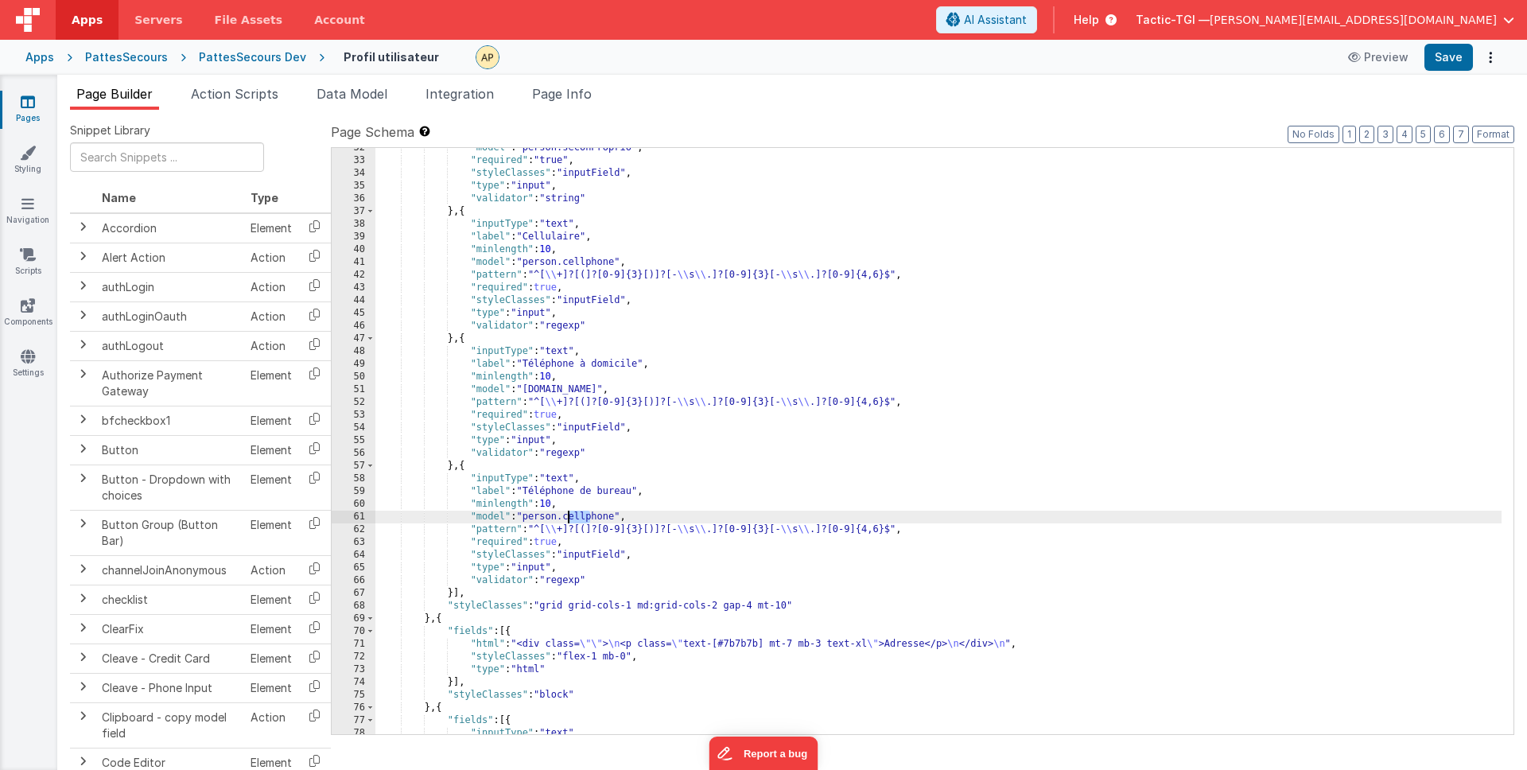
drag, startPoint x: 591, startPoint y: 516, endPoint x: 570, endPoint y: 518, distance: 20.7
click at [570, 518] on div ""model" : "person.seconProprio" , "required" : "true" , "styleClasses" : "input…" at bounding box center [938, 448] width 1126 height 612
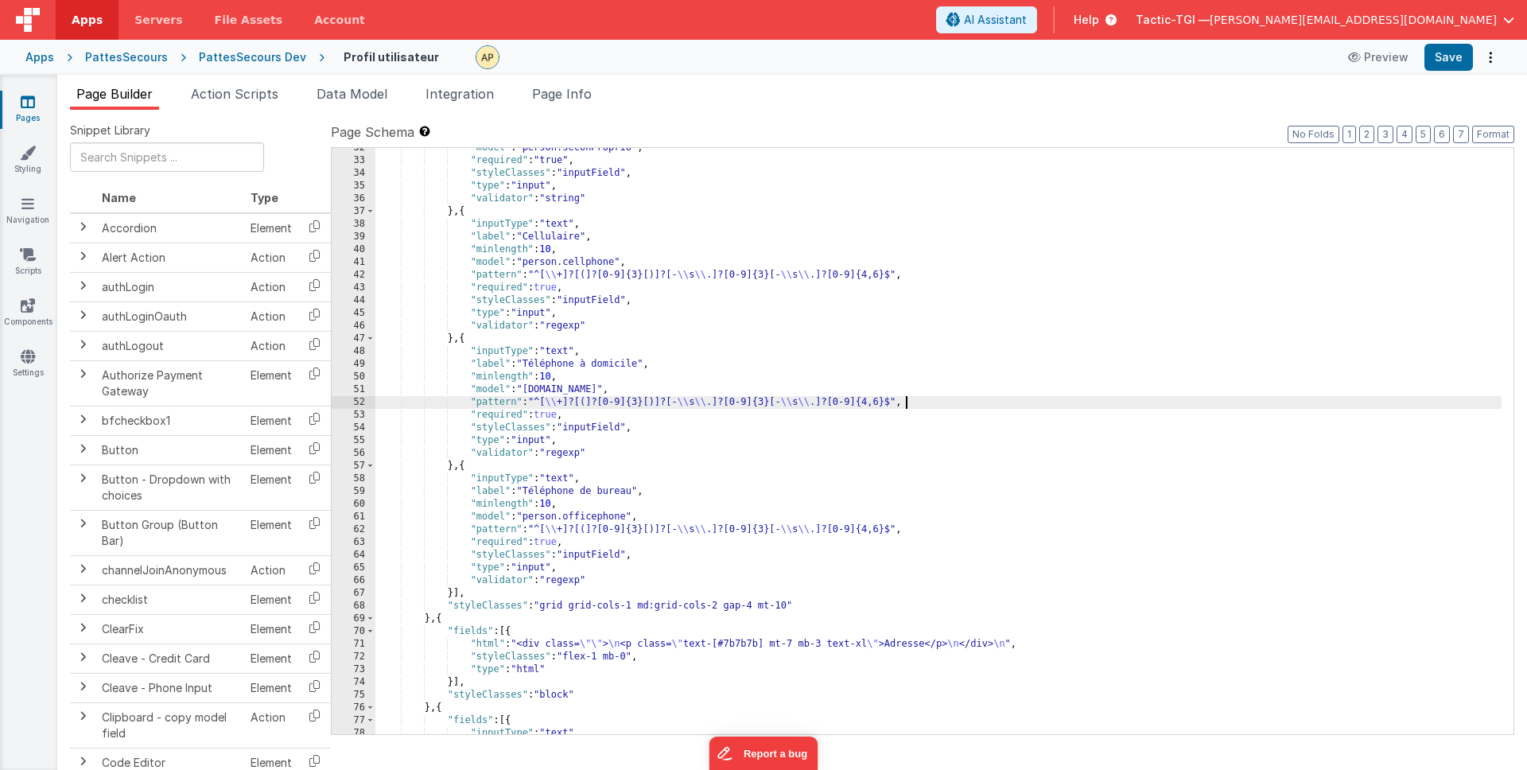
click at [1070, 398] on div ""model" : "person.seconProprio" , "required" : "true" , "styleClasses" : "input…" at bounding box center [938, 448] width 1126 height 612
click at [1440, 63] on button "Save" at bounding box center [1448, 57] width 49 height 27
